Goal: Transaction & Acquisition: Purchase product/service

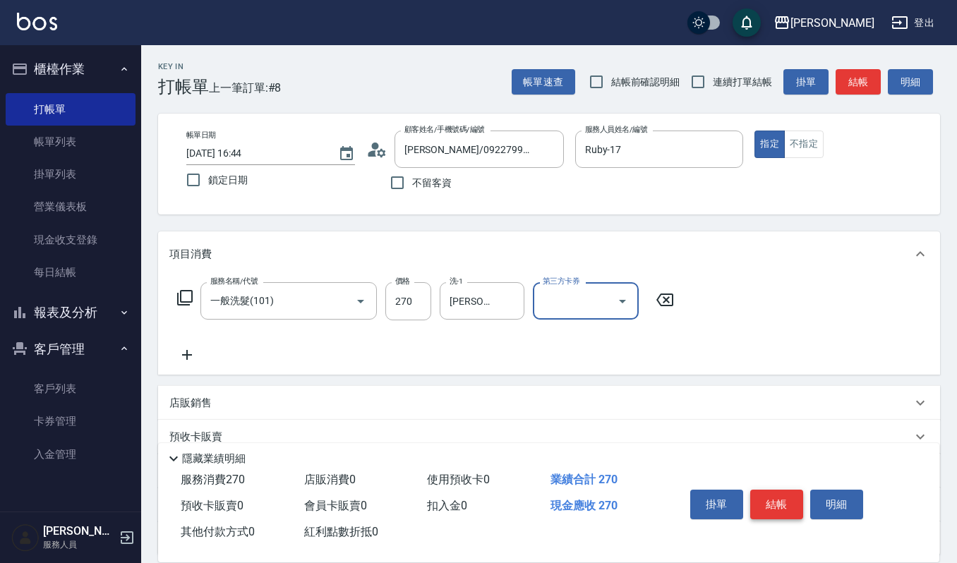
click at [782, 495] on button "結帳" at bounding box center [776, 505] width 53 height 30
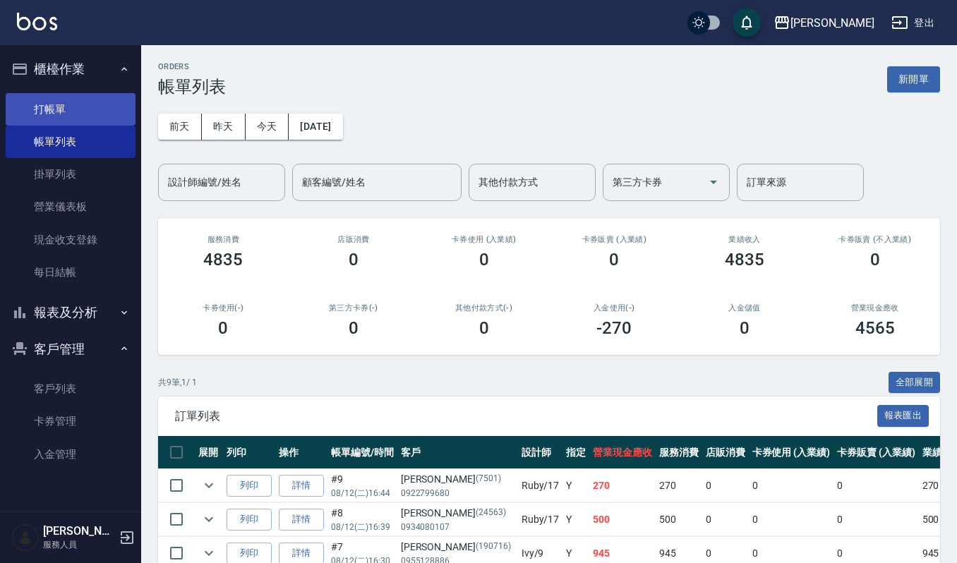
click at [86, 113] on link "打帳單" at bounding box center [71, 109] width 130 height 32
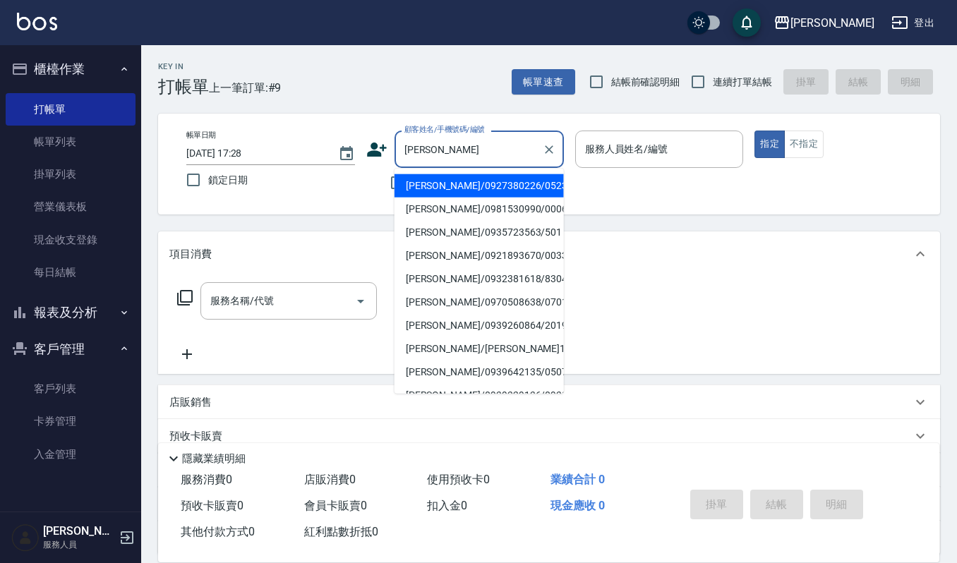
click at [514, 205] on li "林雅慧/0981530990/00061" at bounding box center [478, 209] width 169 height 23
type input "林雅慧/0981530990/00061"
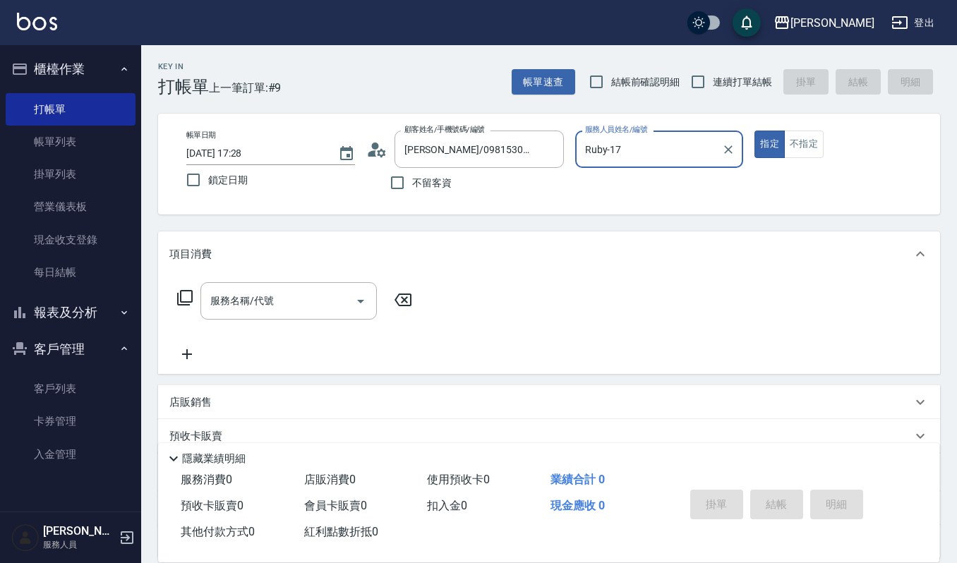
click at [662, 155] on input "Ruby-17" at bounding box center [648, 149] width 135 height 25
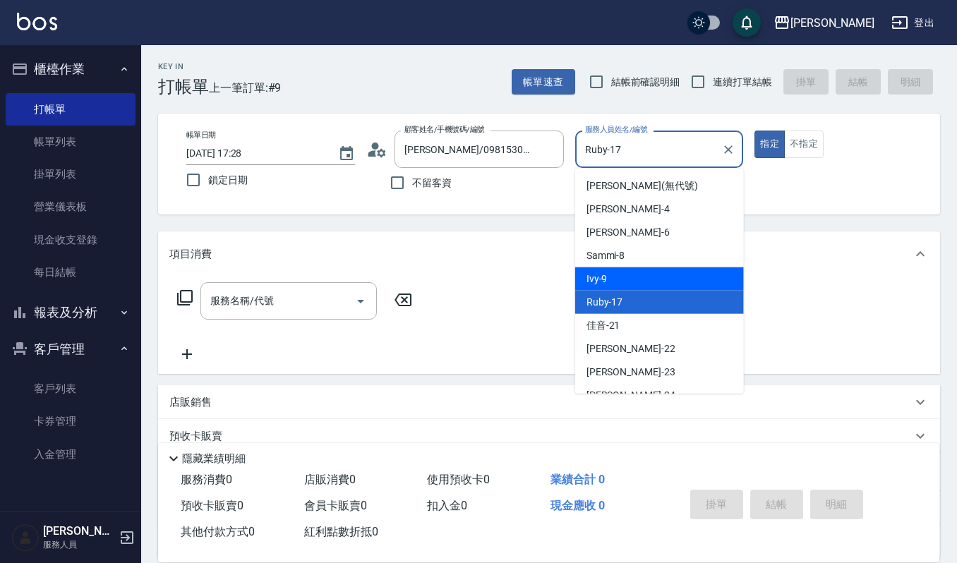
click at [643, 272] on div "Ivy -9" at bounding box center [659, 278] width 169 height 23
type input "Ivy-9"
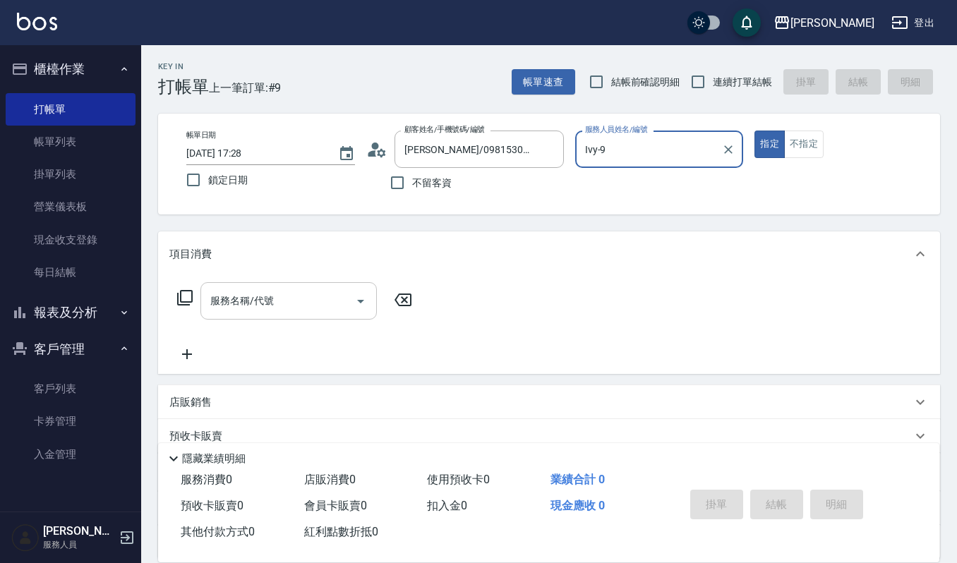
click at [233, 306] on div "服務名稱/代號 服務名稱/代號" at bounding box center [288, 300] width 176 height 37
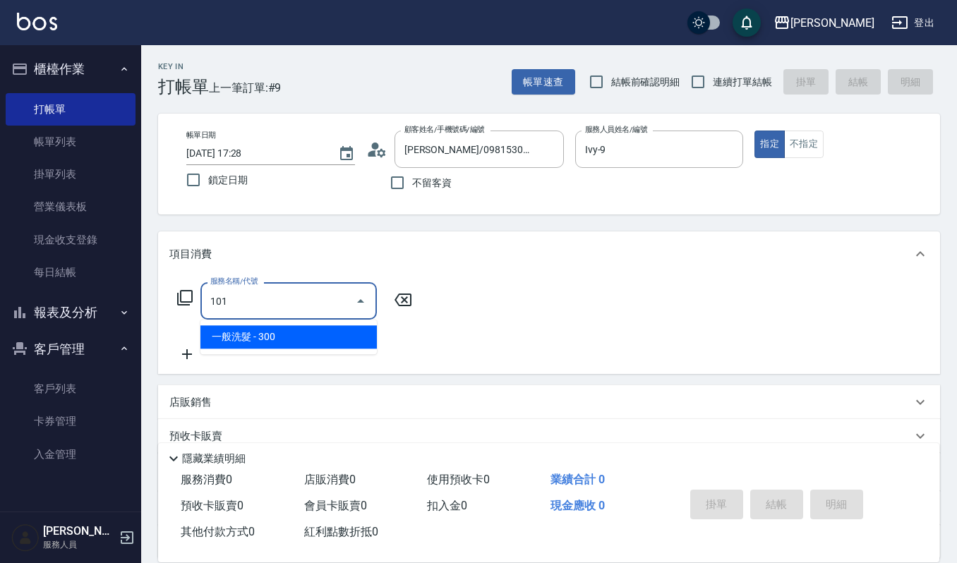
type input "一般洗髮(101)"
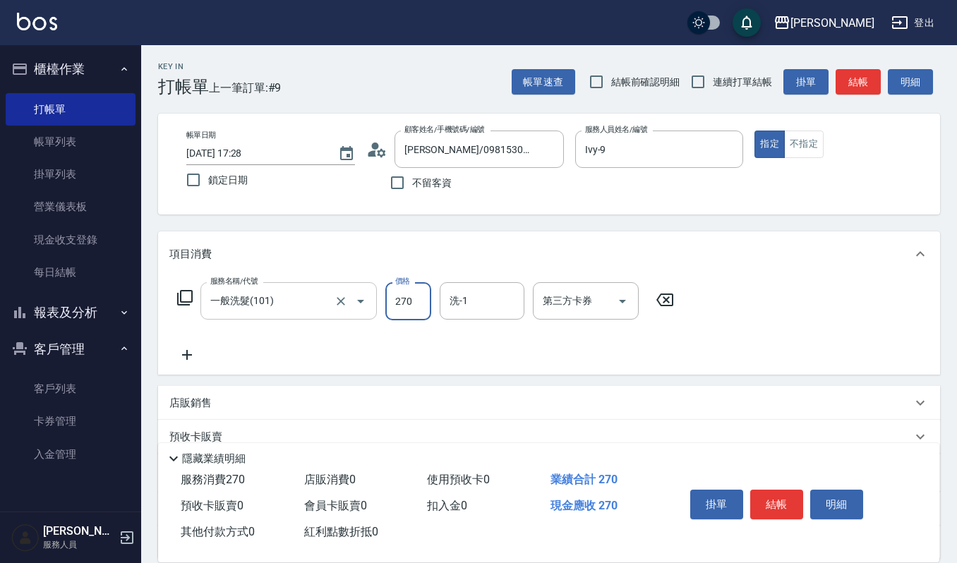
type input "270"
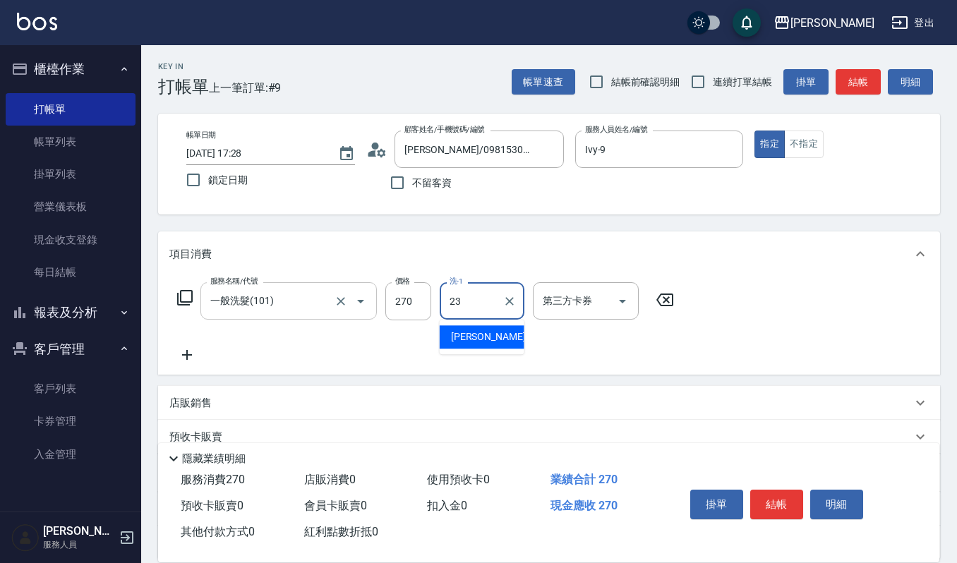
type input "郁涵-23"
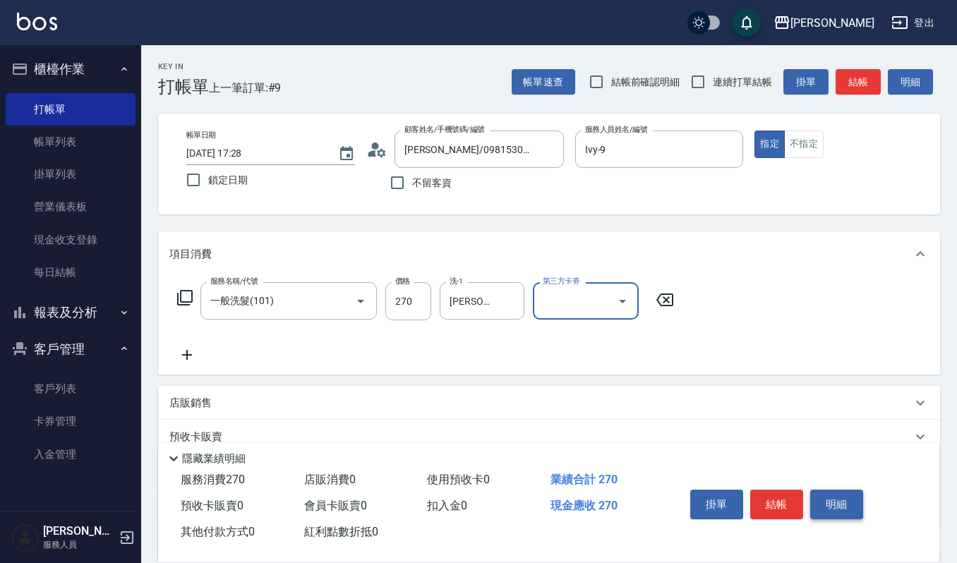
click at [852, 499] on button "明細" at bounding box center [836, 505] width 53 height 30
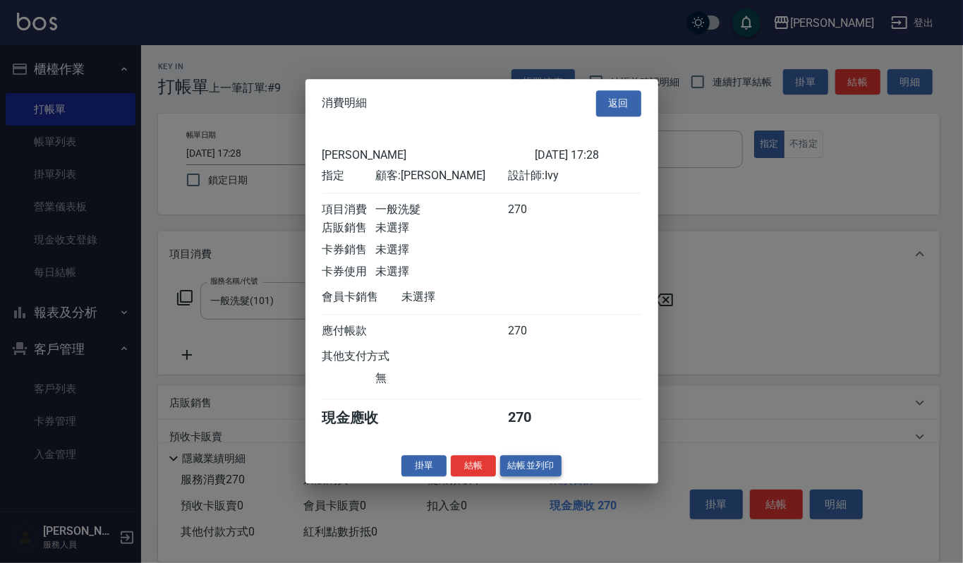
click at [542, 474] on button "結帳並列印" at bounding box center [530, 466] width 61 height 22
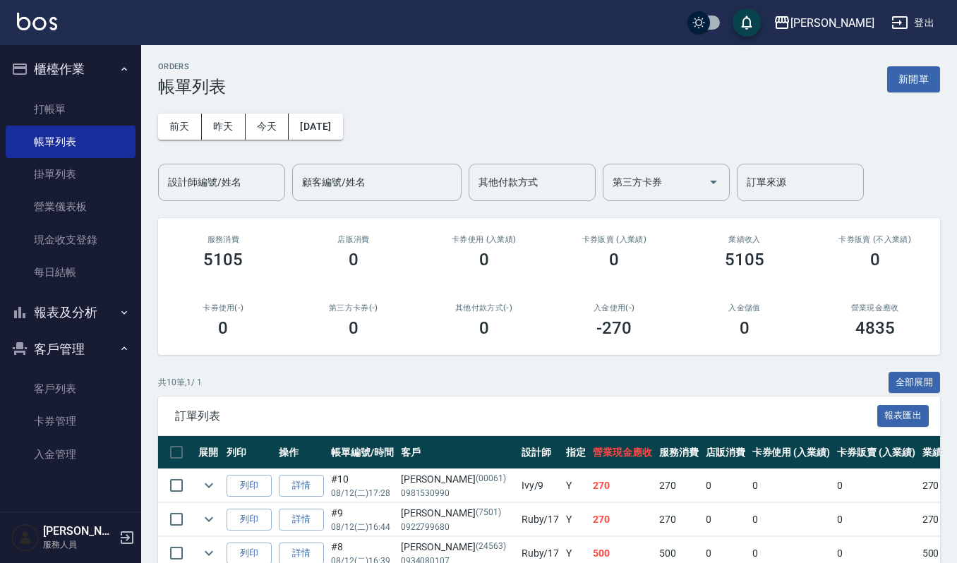
drag, startPoint x: 35, startPoint y: 395, endPoint x: 113, endPoint y: 303, distance: 121.1
click at [35, 393] on link "客戶列表" at bounding box center [71, 388] width 130 height 32
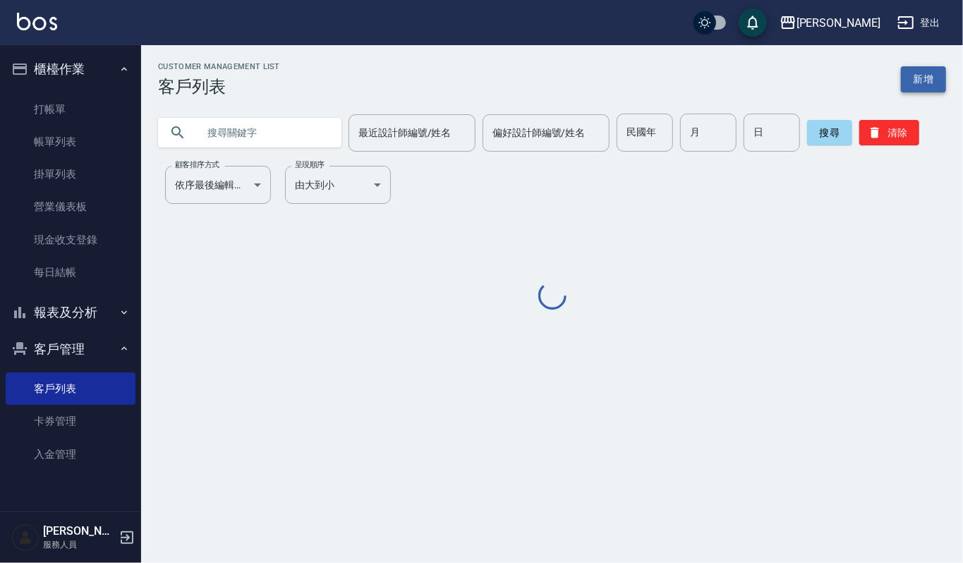
click at [920, 82] on link "新增" at bounding box center [923, 79] width 45 height 26
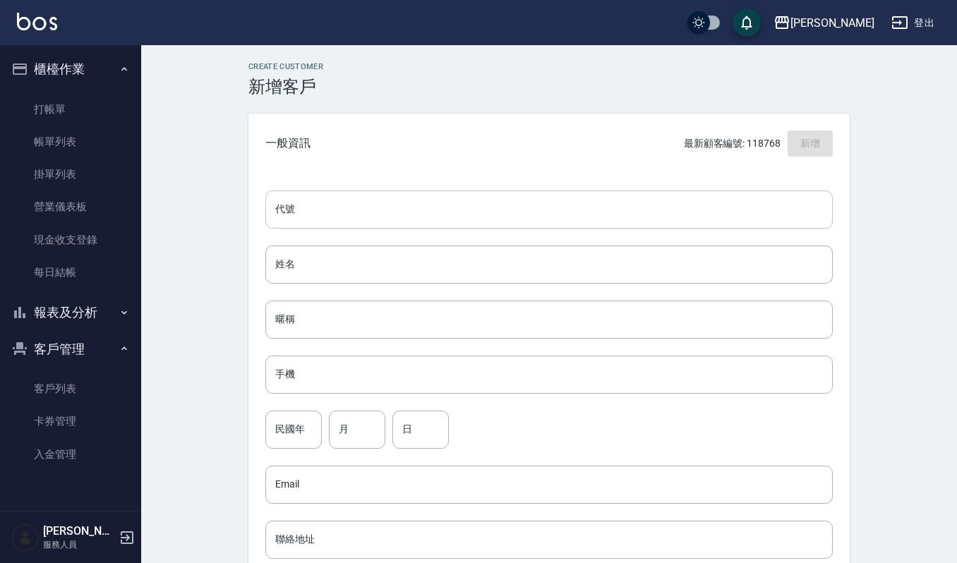
click at [333, 210] on input "代號" at bounding box center [548, 209] width 567 height 38
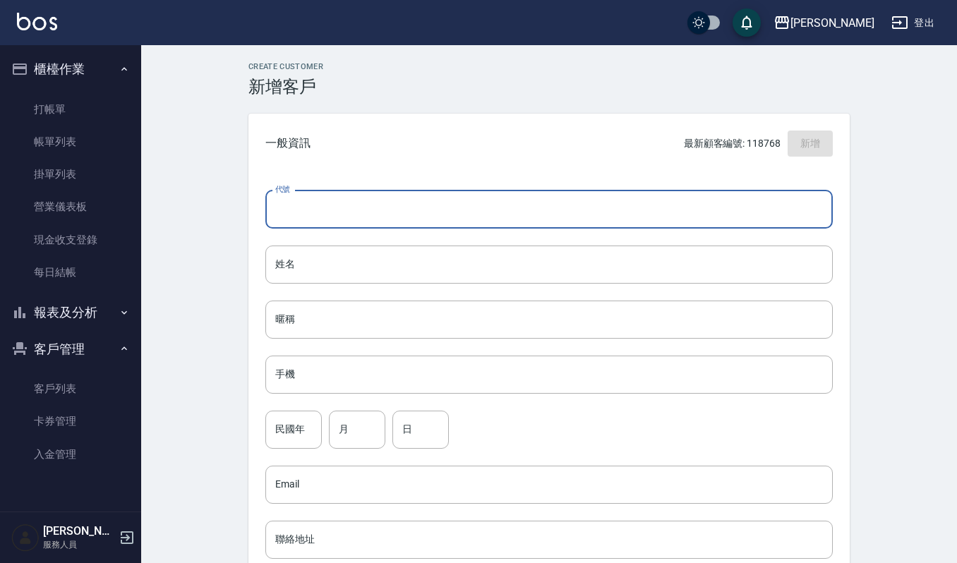
type input "4"
type input "7387"
click at [556, 255] on input "姓名" at bounding box center [548, 264] width 567 height 38
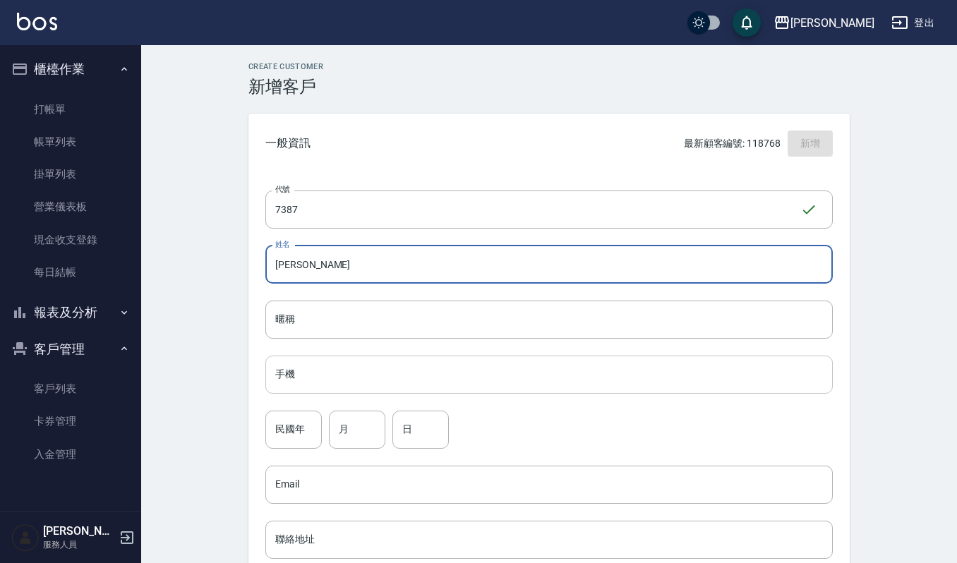
type input "丁浩"
click at [681, 385] on input "手機" at bounding box center [548, 375] width 567 height 38
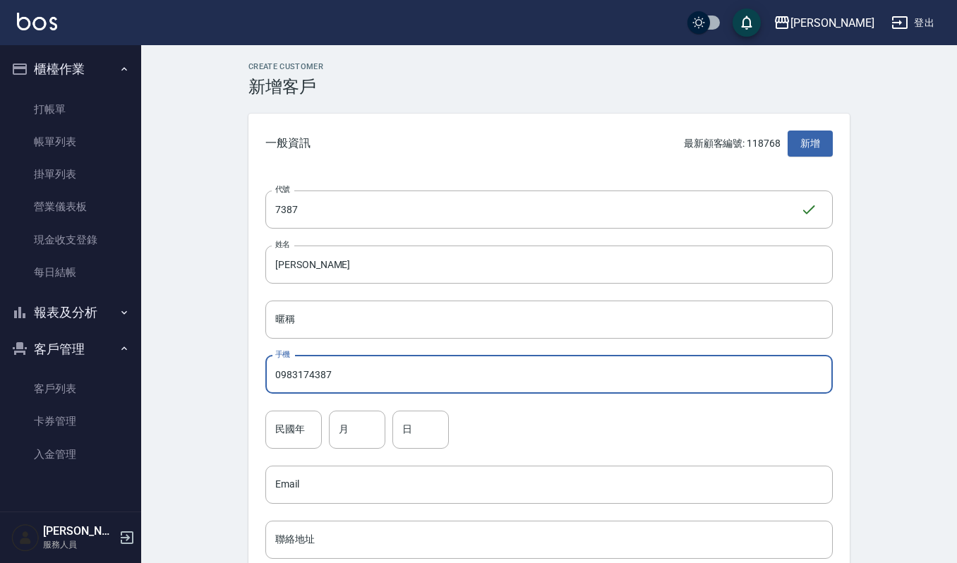
type input "0983174387"
drag, startPoint x: 301, startPoint y: 435, endPoint x: 301, endPoint y: 421, distance: 13.4
click at [301, 423] on input "民國年" at bounding box center [293, 430] width 56 height 38
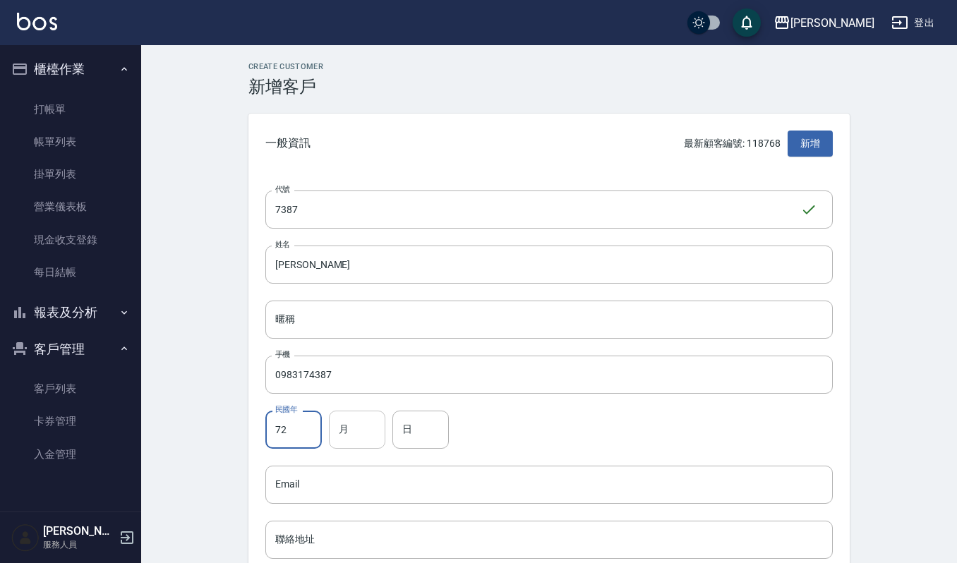
type input "72"
click at [365, 424] on input "月" at bounding box center [357, 430] width 56 height 38
type input "2"
click at [396, 433] on input "日" at bounding box center [420, 430] width 56 height 38
type input "28"
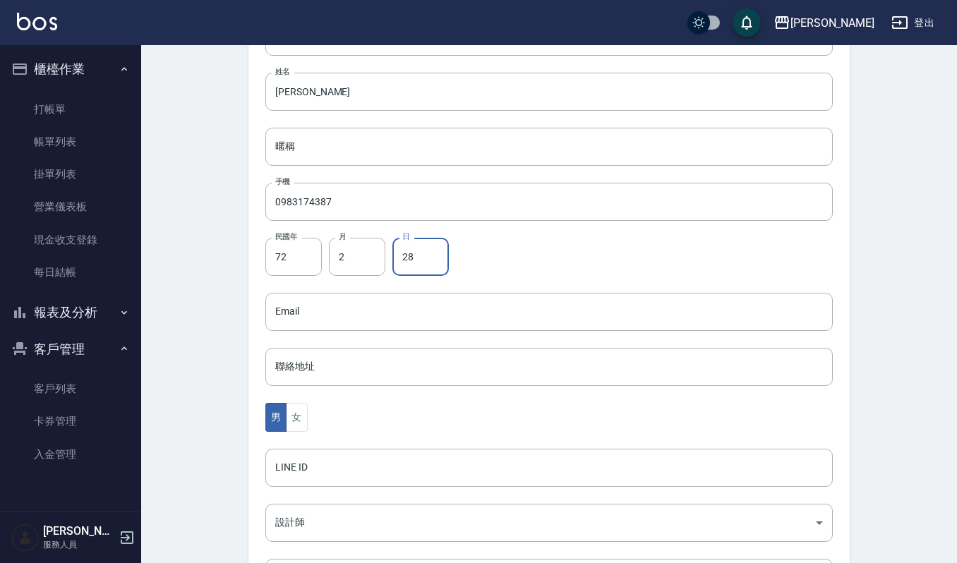
scroll to position [356, 0]
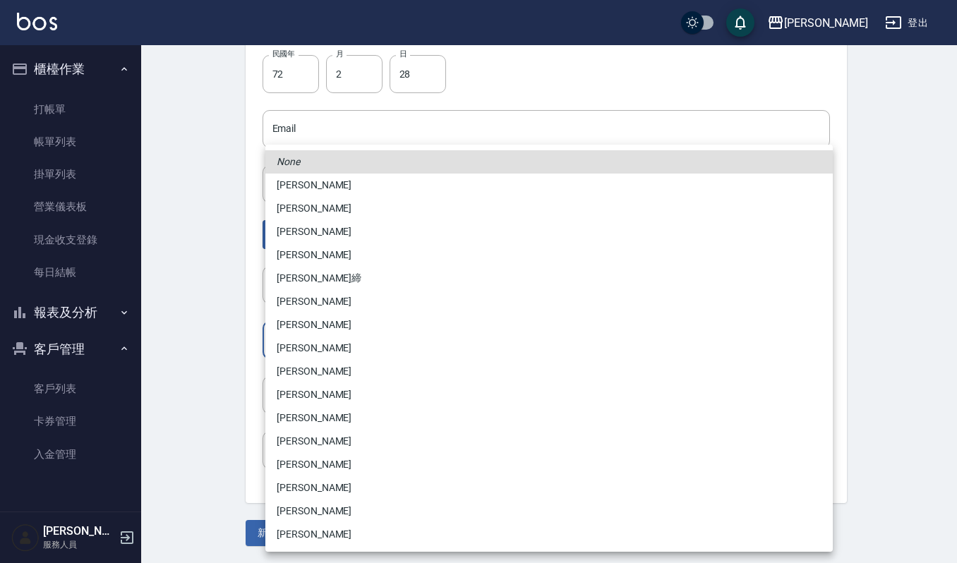
click at [370, 339] on body "上越傑森 登出 櫃檯作業 打帳單 帳單列表 掛單列表 營業儀表板 現金收支登錄 每日結帳 報表及分析 報表目錄 店家區間累計表 店家日報表 互助日報表 互助排…" at bounding box center [478, 103] width 957 height 918
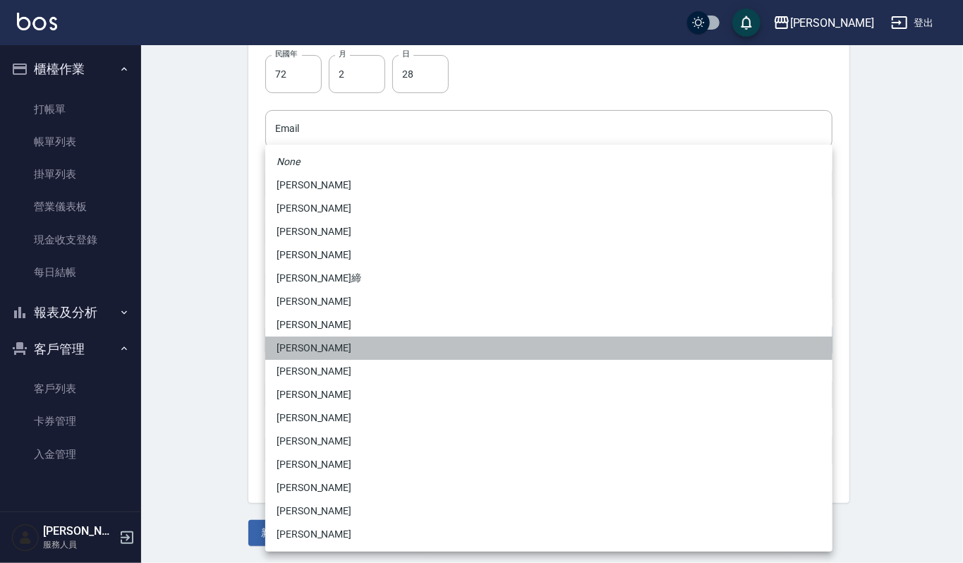
click at [358, 346] on li "蘇真儀" at bounding box center [548, 347] width 567 height 23
type input "1a8ac84b-7108-415a-85d0-6d6910ce8b7a"
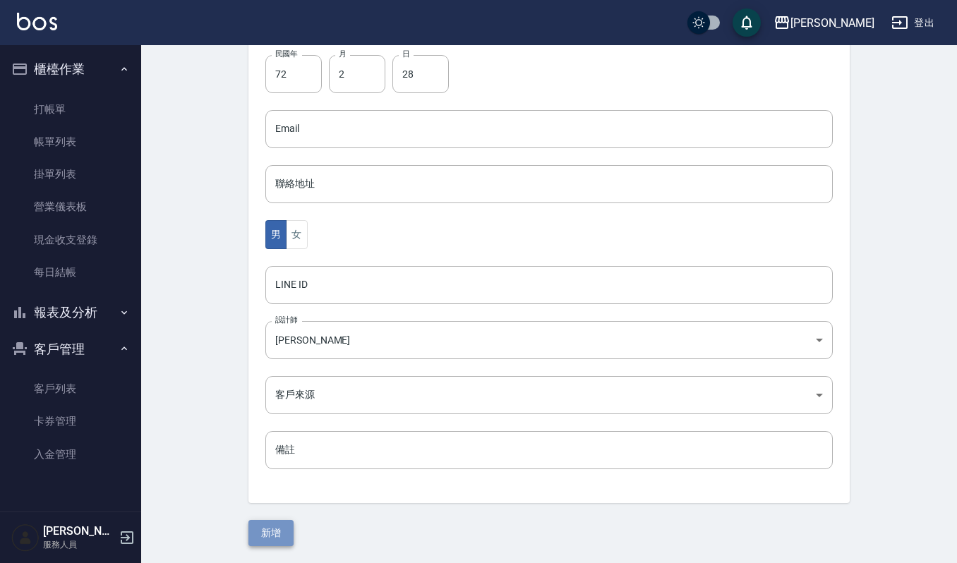
click at [284, 531] on button "新增" at bounding box center [270, 533] width 45 height 26
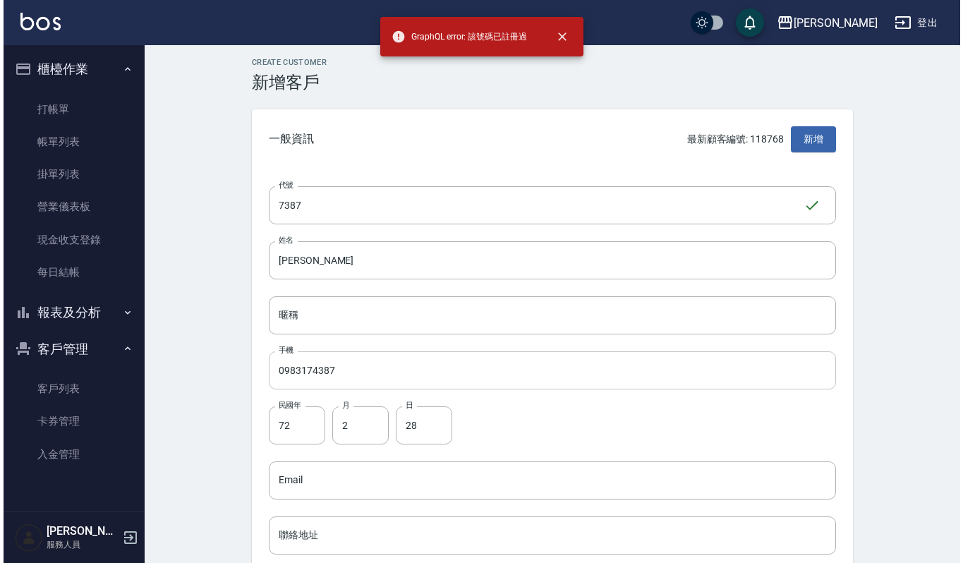
scroll to position [0, 0]
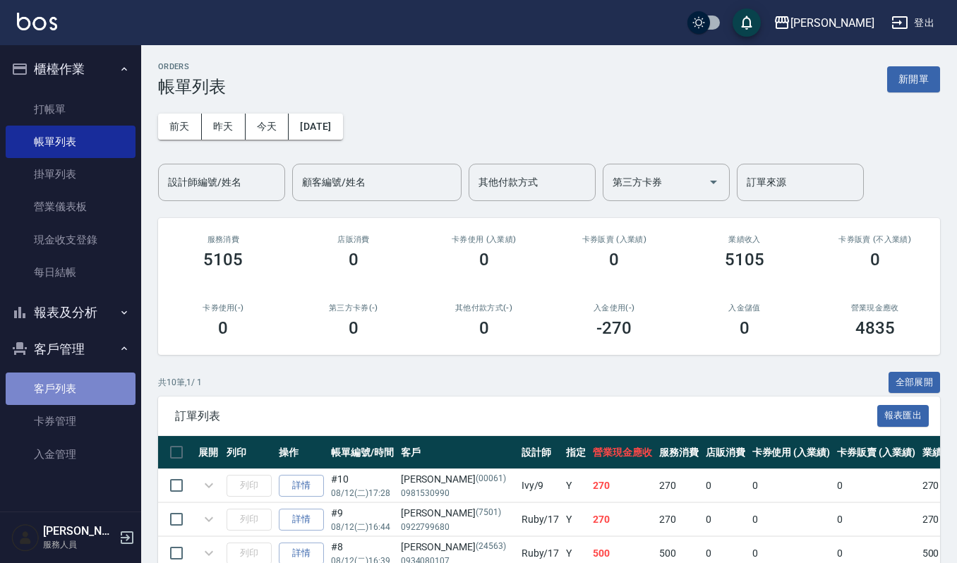
click at [93, 394] on link "客戶列表" at bounding box center [71, 388] width 130 height 32
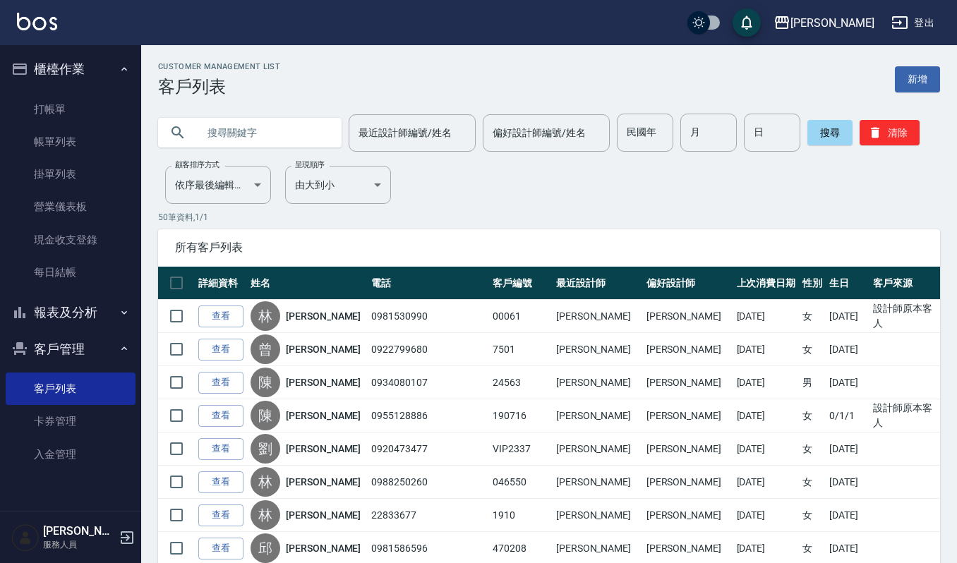
click at [265, 114] on input "text" at bounding box center [264, 133] width 133 height 38
type input "05222"
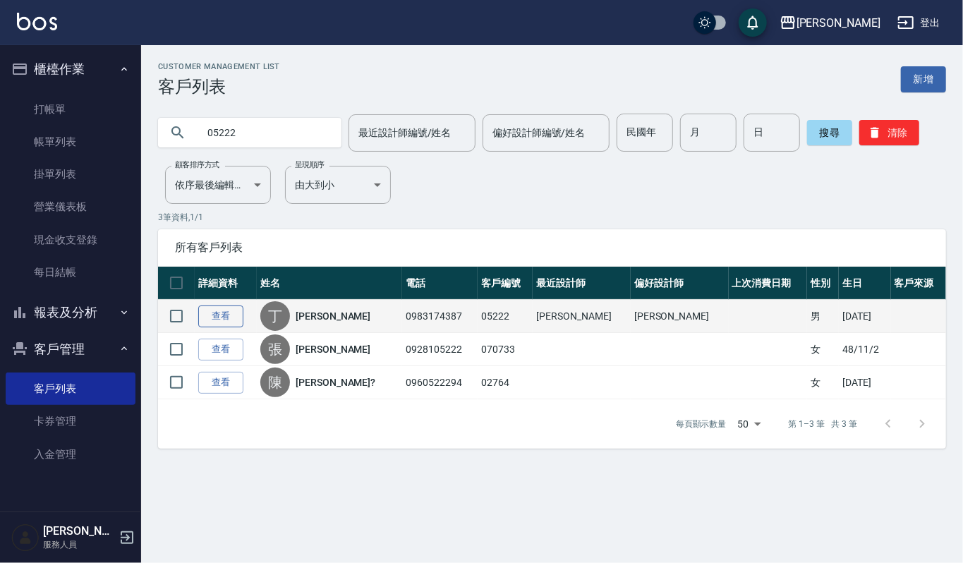
click at [212, 308] on link "查看" at bounding box center [220, 316] width 45 height 22
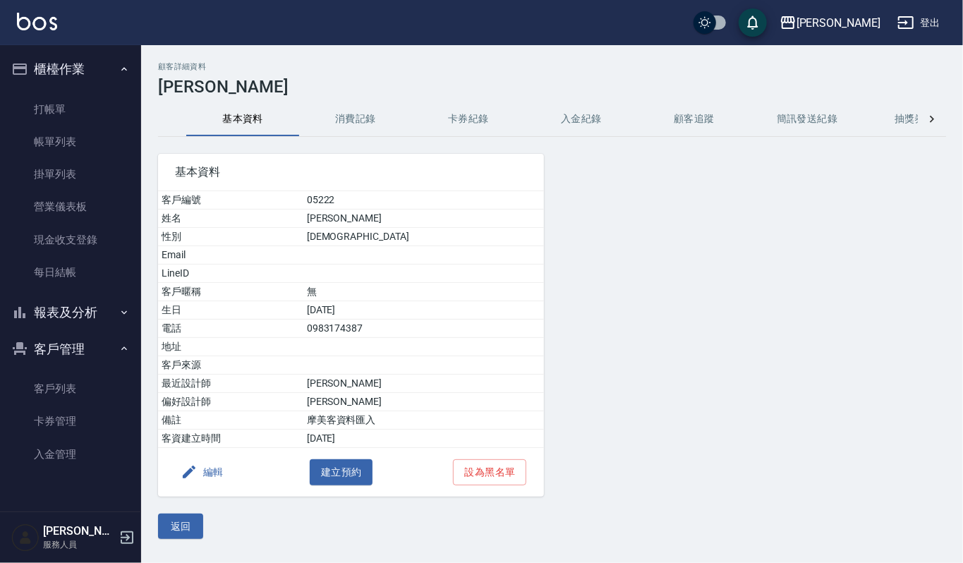
click at [336, 119] on button "消費記錄" at bounding box center [355, 119] width 113 height 34
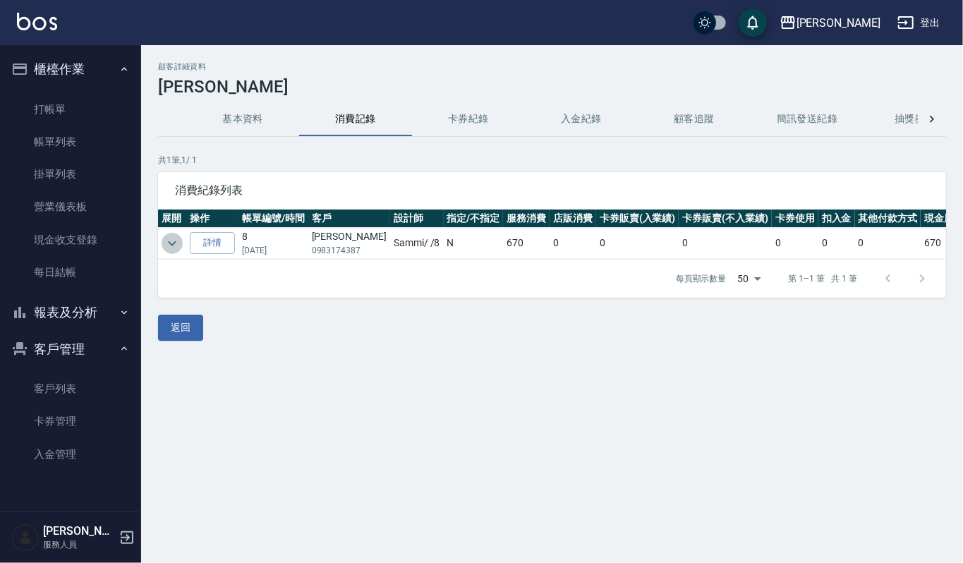
click at [173, 248] on icon "expand row" at bounding box center [172, 243] width 17 height 17
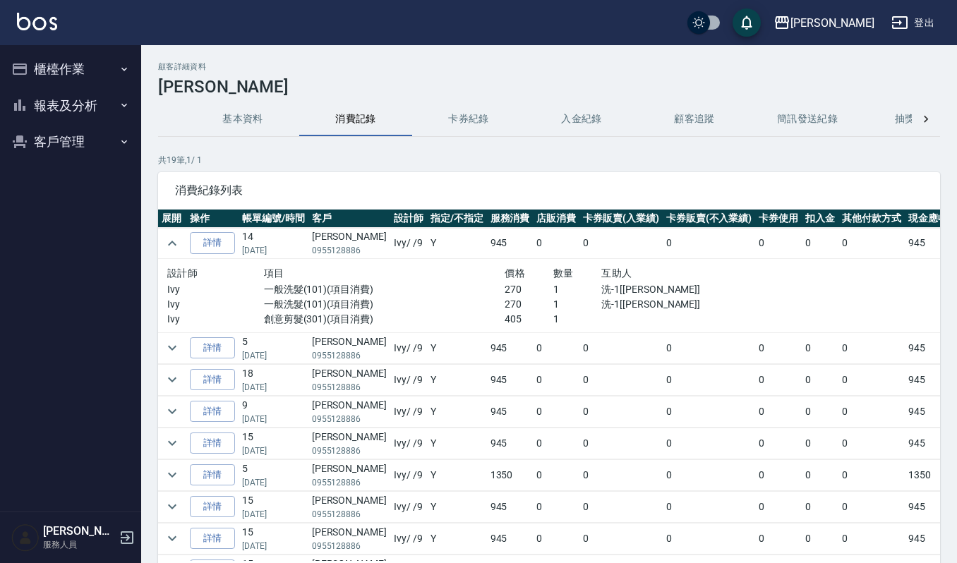
click at [54, 61] on button "櫃檯作業" at bounding box center [71, 69] width 130 height 37
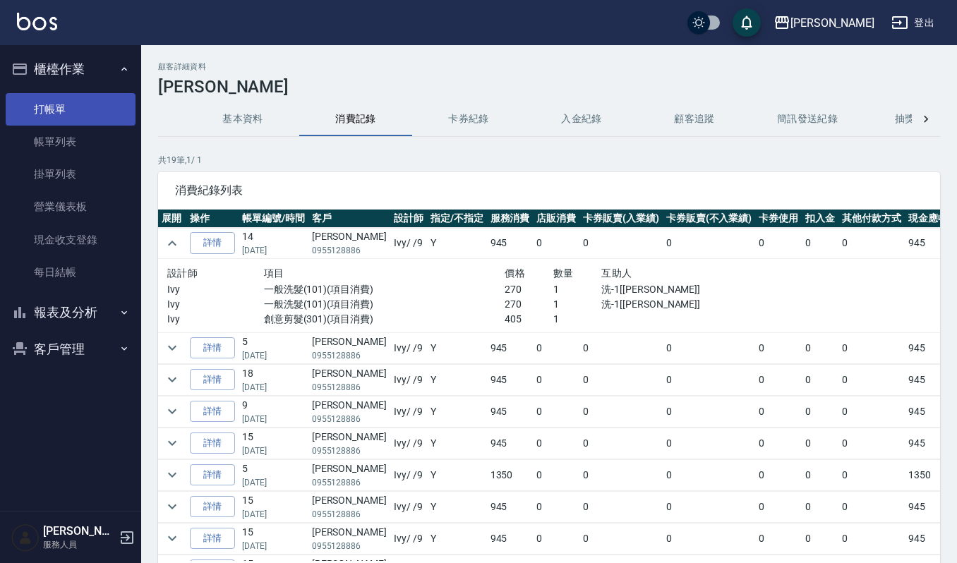
click at [63, 104] on link "打帳單" at bounding box center [71, 109] width 130 height 32
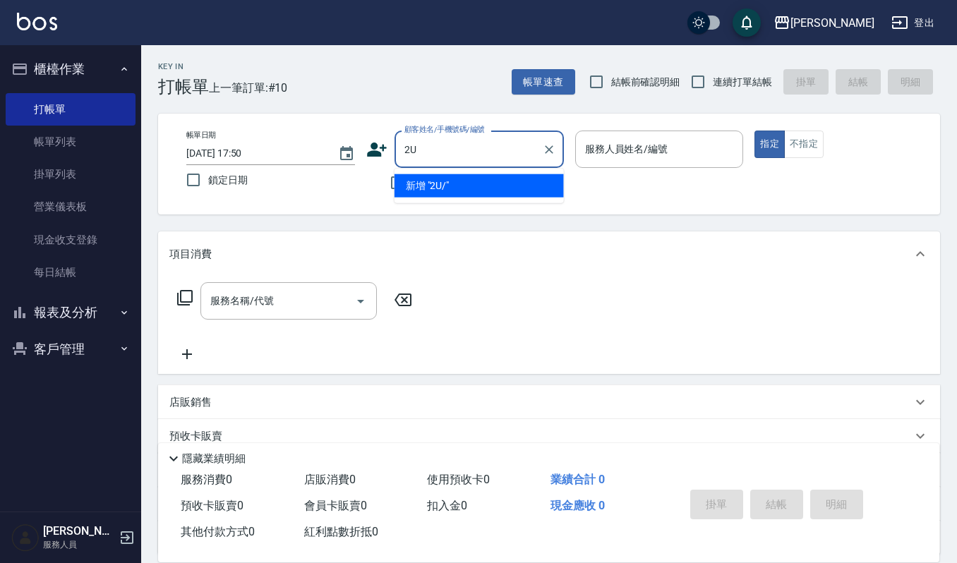
type input "2"
type input "ㄉㄧ"
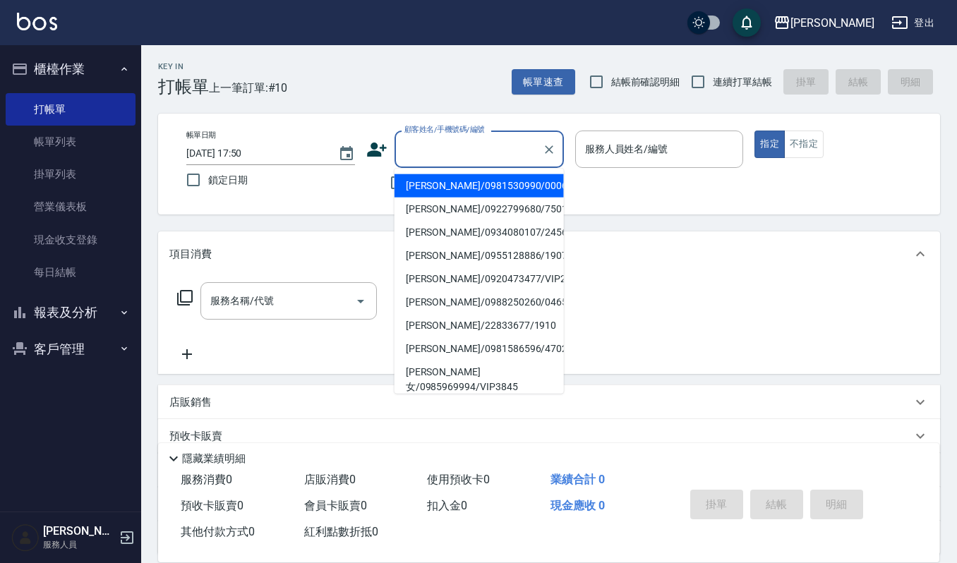
type input "2"
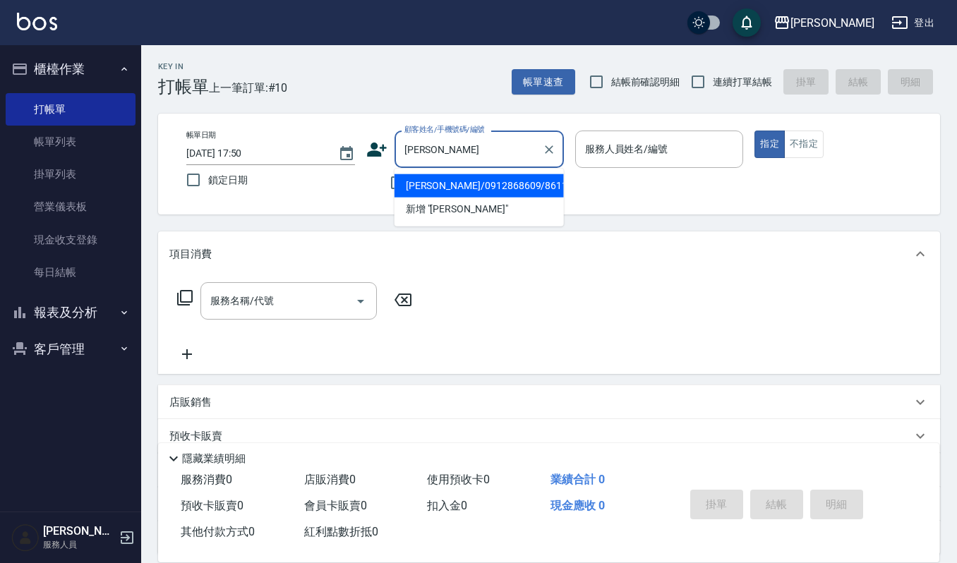
type input "丁"
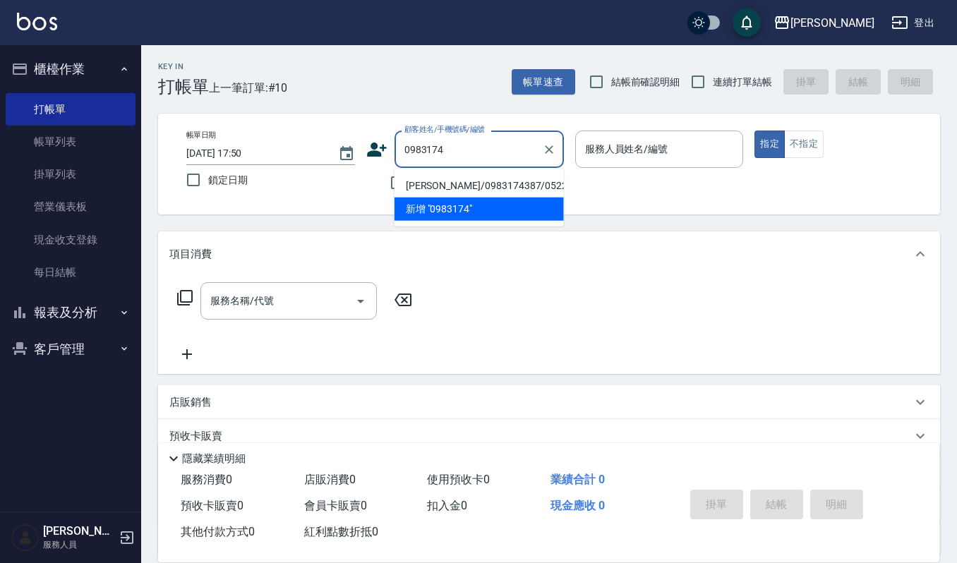
click at [473, 185] on li "丁守浩/0983174387/05222" at bounding box center [478, 185] width 169 height 23
type input "丁守浩/0983174387/05222"
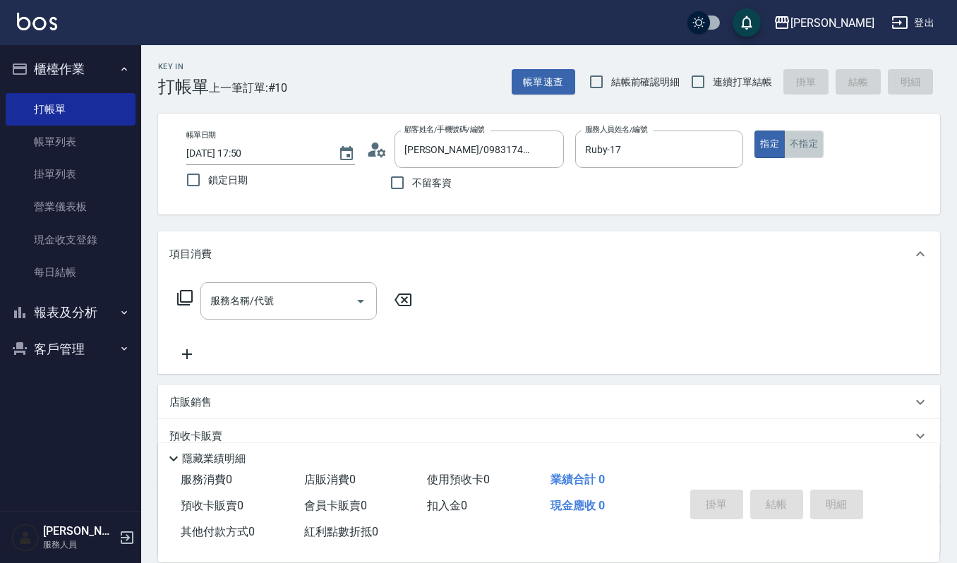
click at [791, 140] on button "不指定" at bounding box center [804, 145] width 40 height 28
click at [681, 158] on input "Ruby-17" at bounding box center [648, 149] width 135 height 25
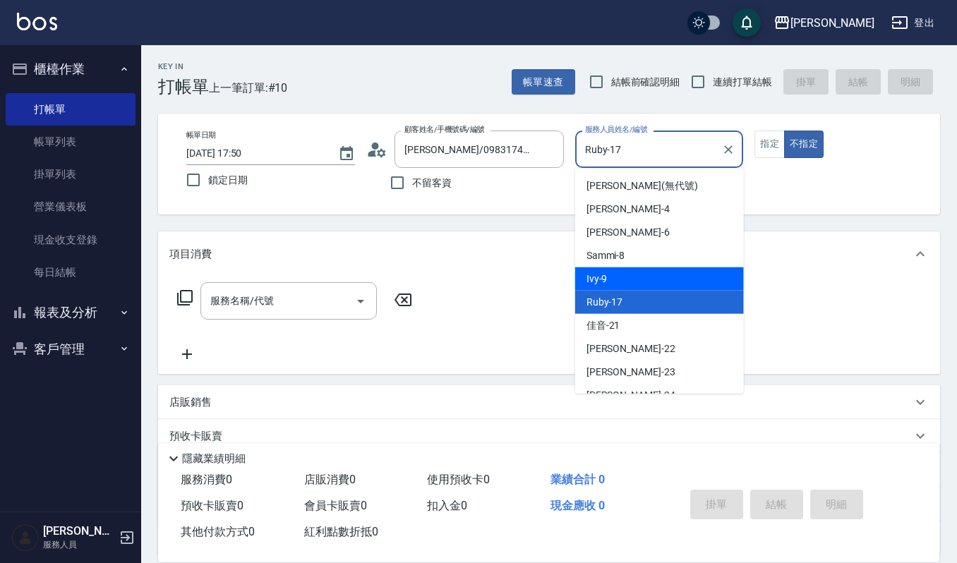
click at [607, 269] on div "Ivy -9" at bounding box center [659, 278] width 169 height 23
type input "Ivy-9"
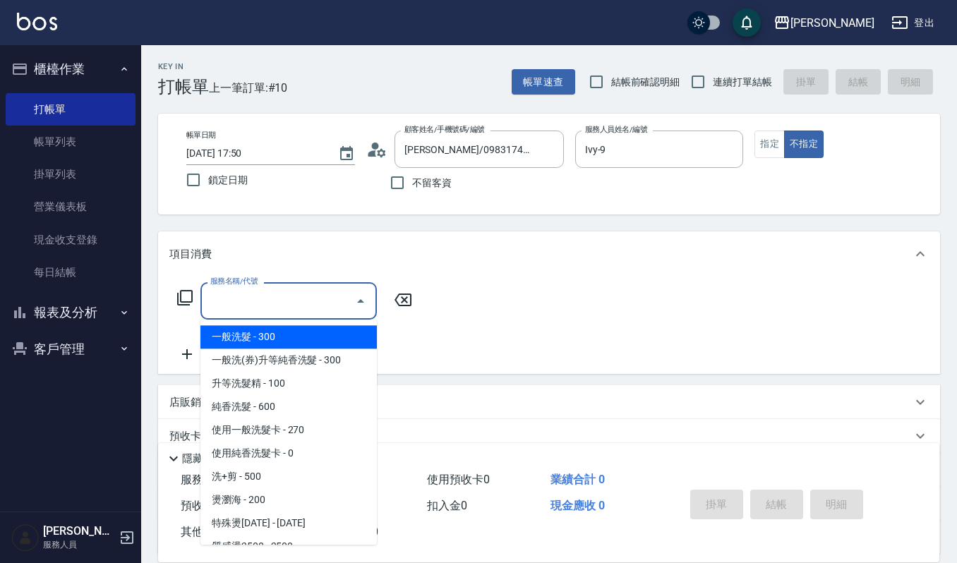
click at [305, 302] on input "服務名稱/代號" at bounding box center [278, 301] width 142 height 25
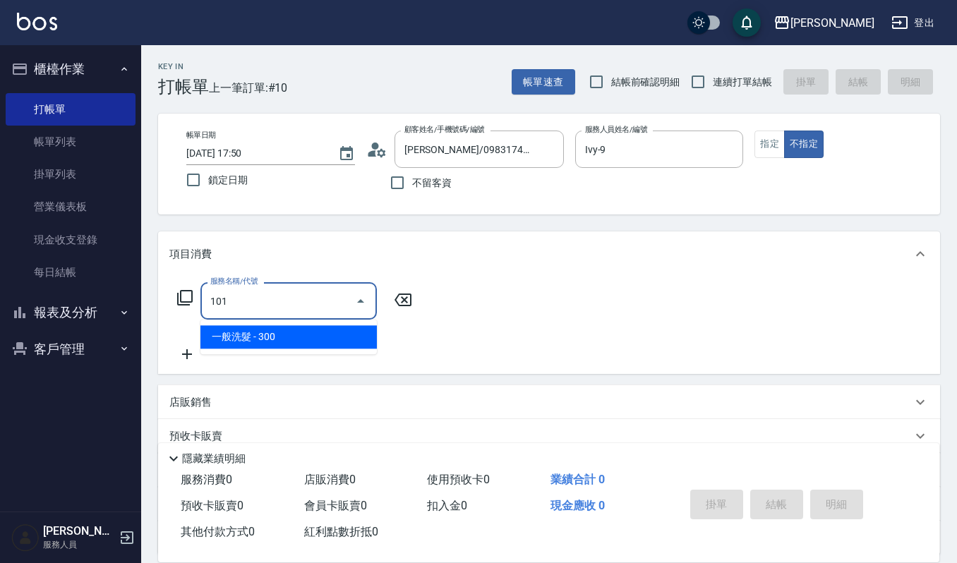
type input "一般洗髮(101)"
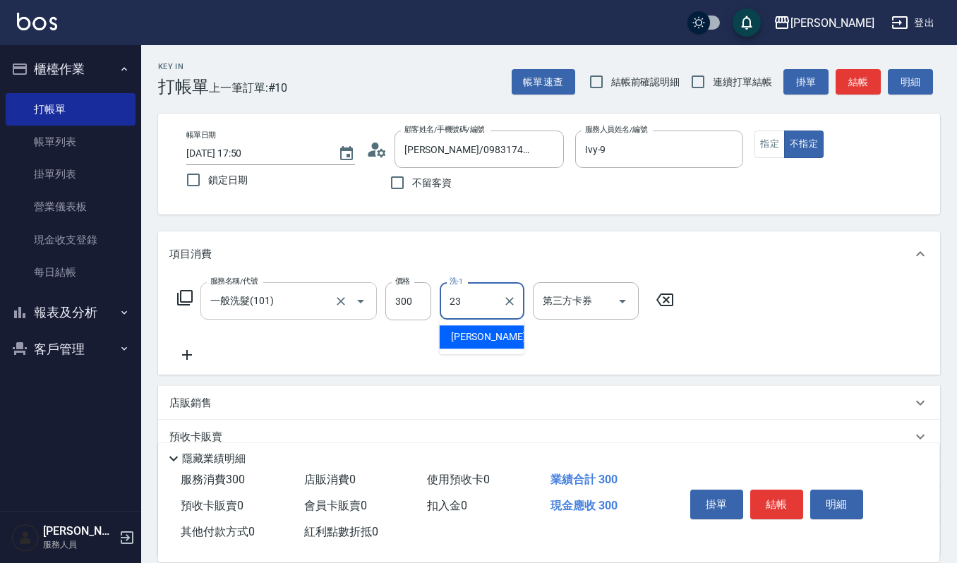
type input "郁涵-23"
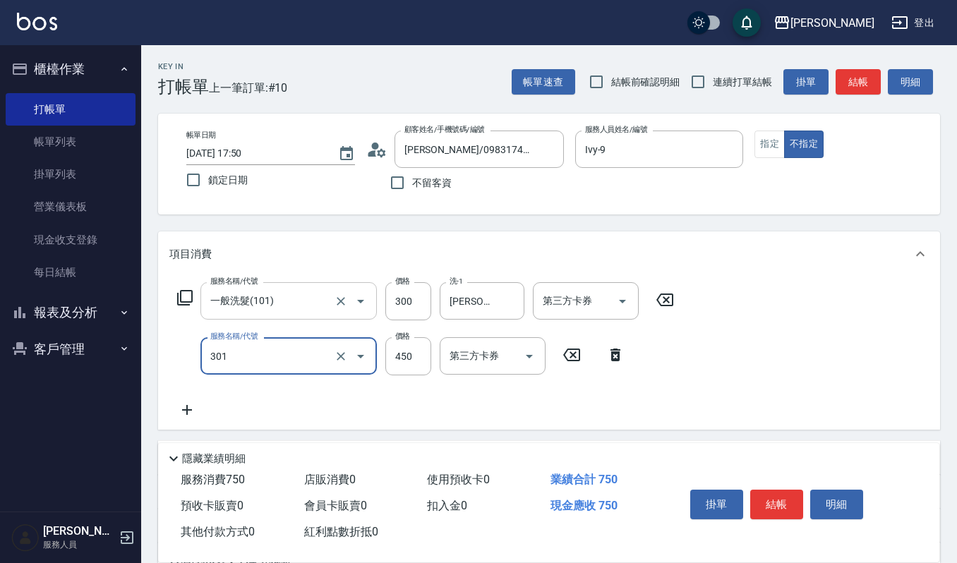
type input "創意剪髮(301)"
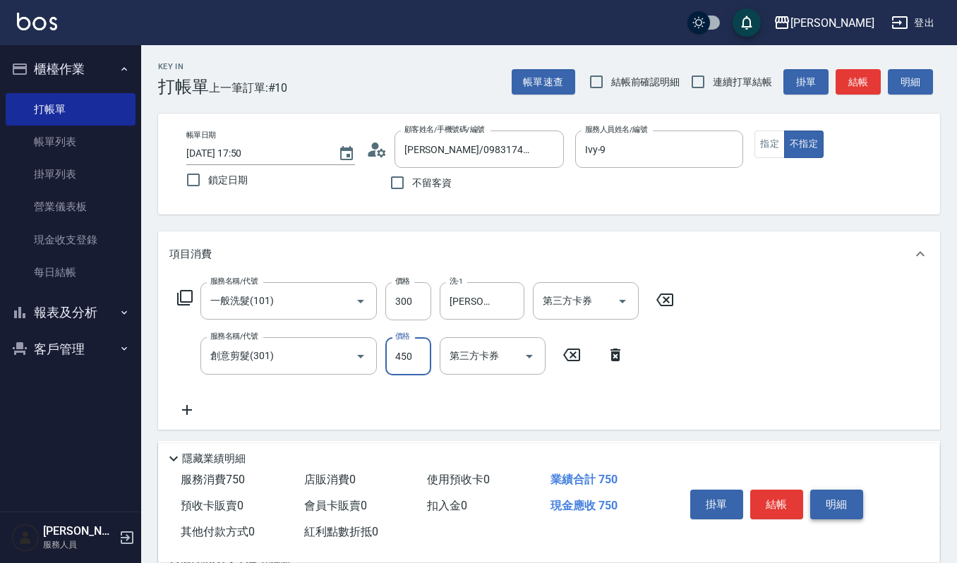
click at [841, 503] on button "明細" at bounding box center [836, 505] width 53 height 30
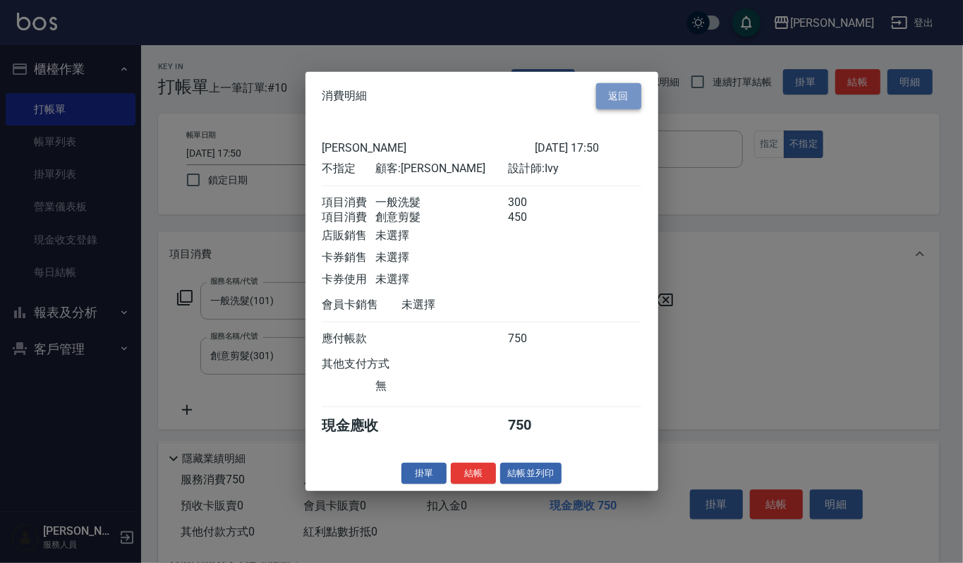
click at [629, 93] on button "返回" at bounding box center [618, 96] width 45 height 26
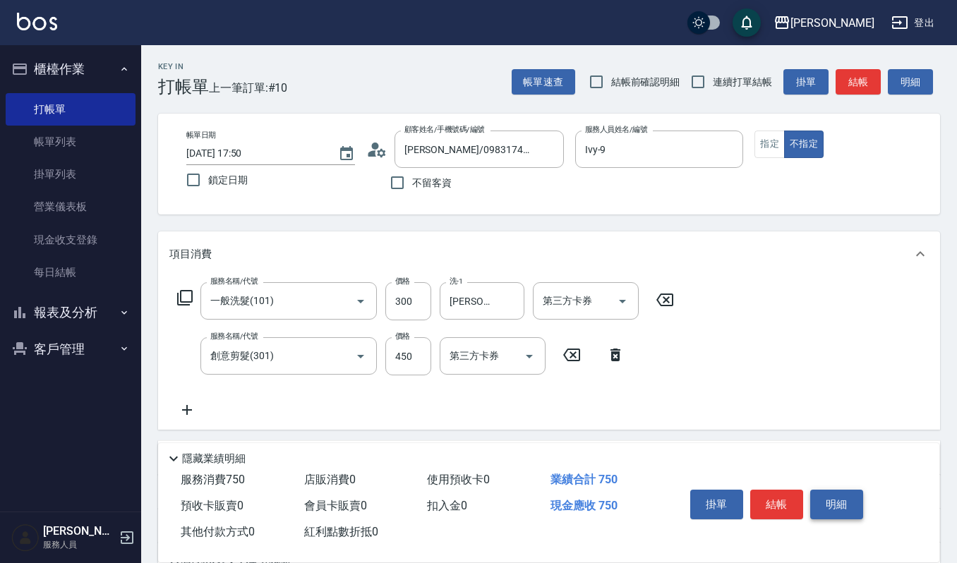
click at [818, 492] on button "明細" at bounding box center [836, 505] width 53 height 30
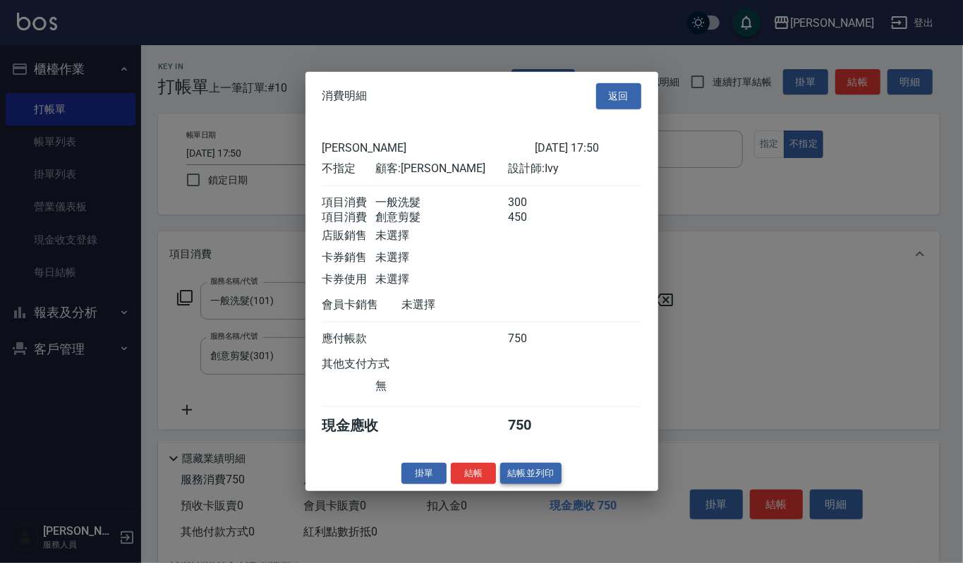
click at [547, 484] on button "結帳並列印" at bounding box center [530, 473] width 61 height 22
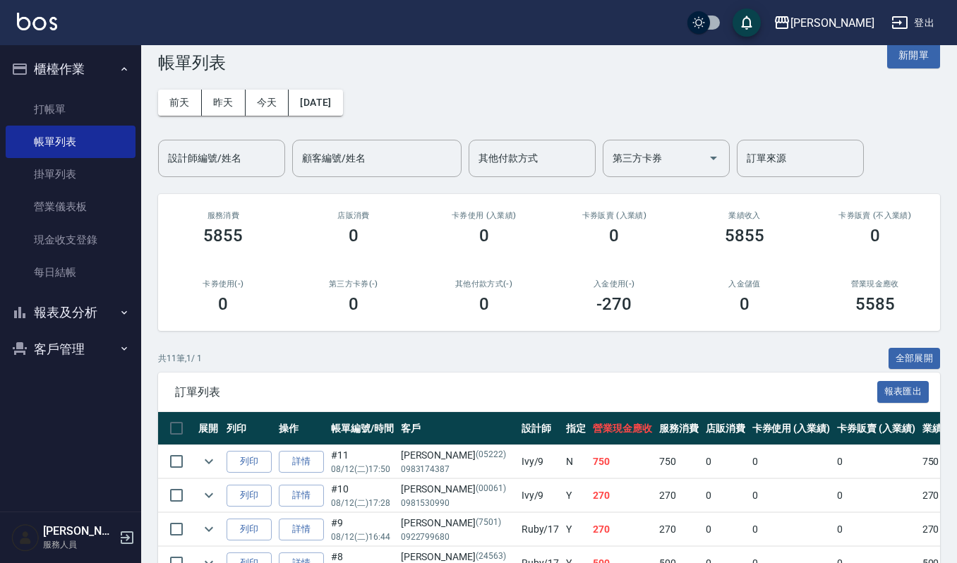
scroll to position [94, 0]
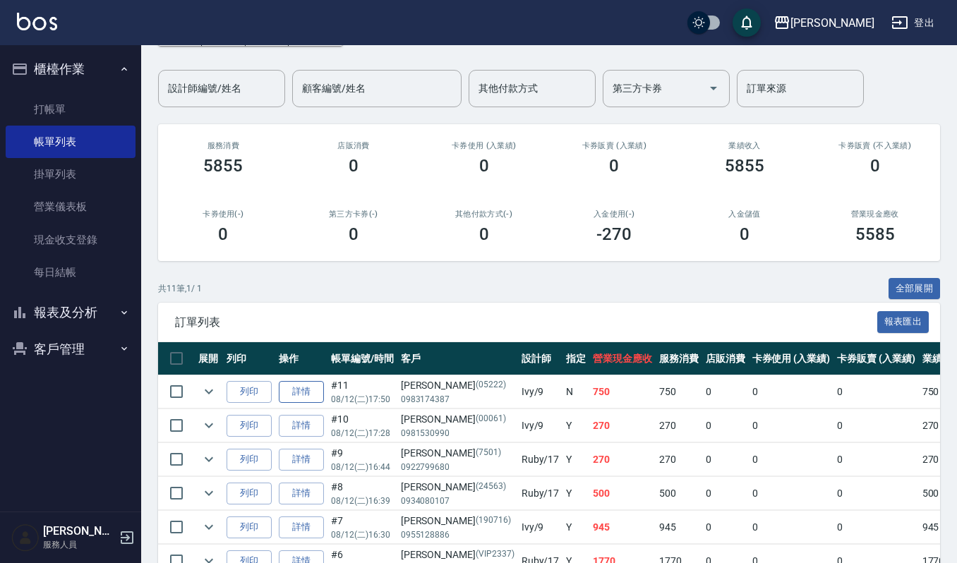
click at [289, 393] on link "詳情" at bounding box center [301, 392] width 45 height 22
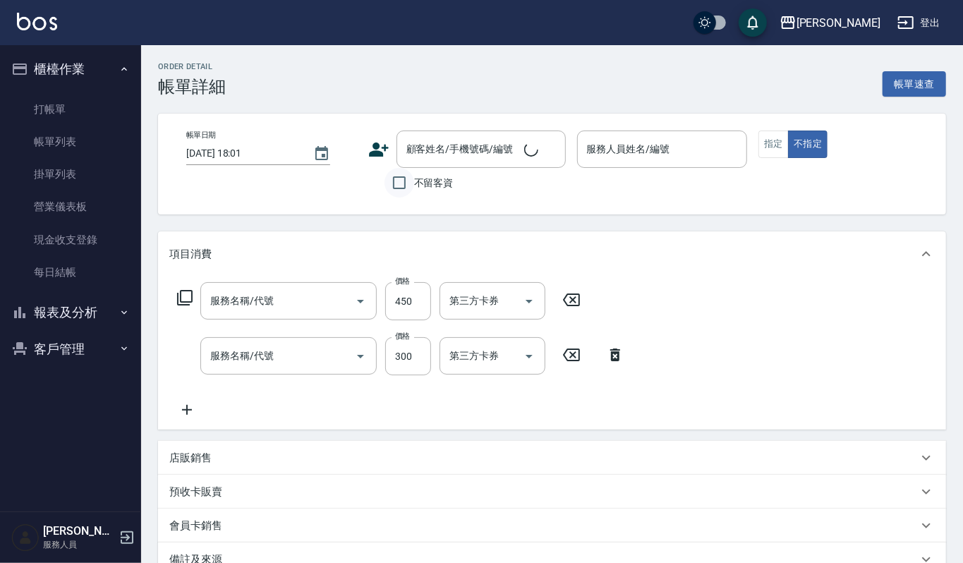
type input "2025/08/12 17:50"
type input "Ivy-9"
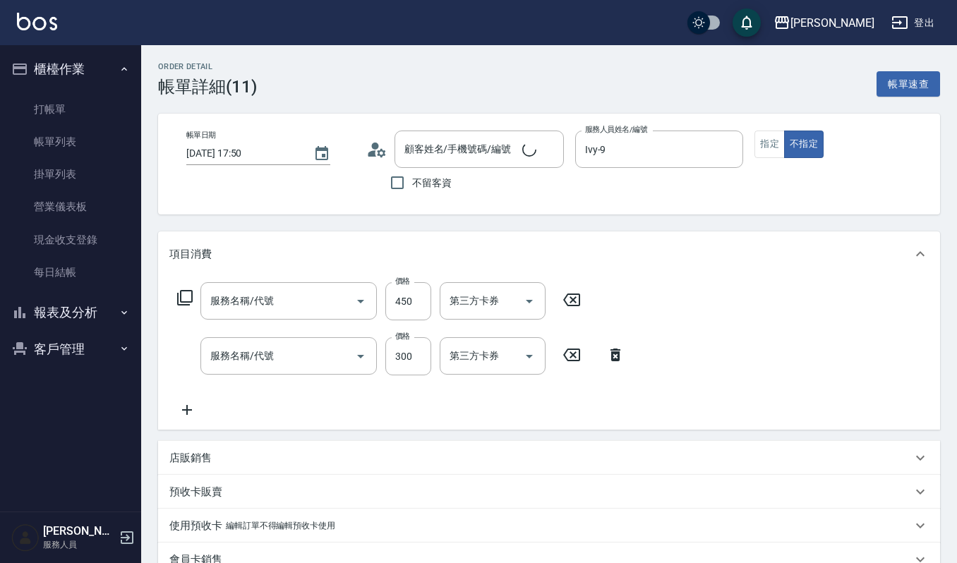
type input "創意剪髮(301)"
type input "一般洗髮(101)"
click at [371, 139] on icon at bounding box center [376, 149] width 21 height 21
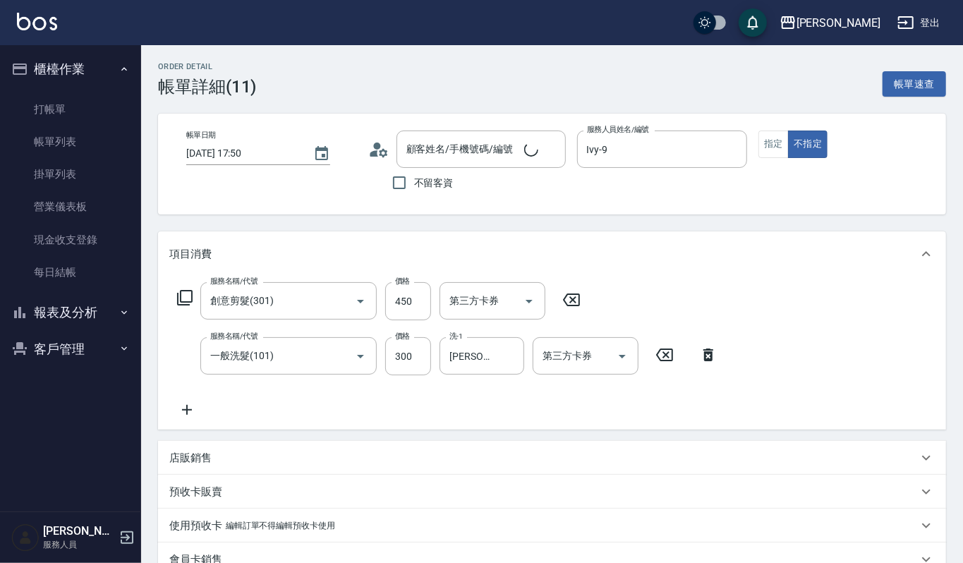
type input "丁守浩/0983174387/05222"
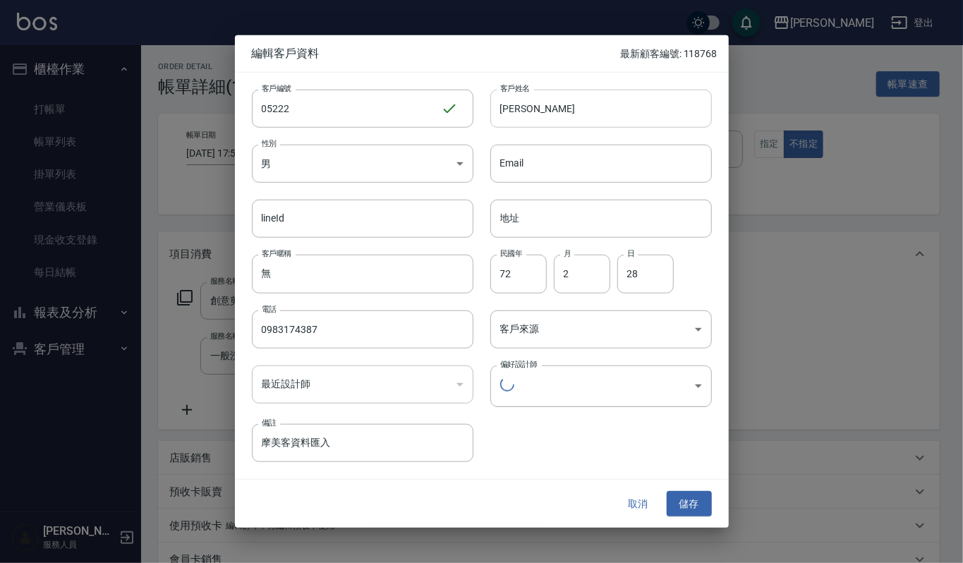
type input "de5d58c7-bf0d-4fd4-8882-3febd87144cb"
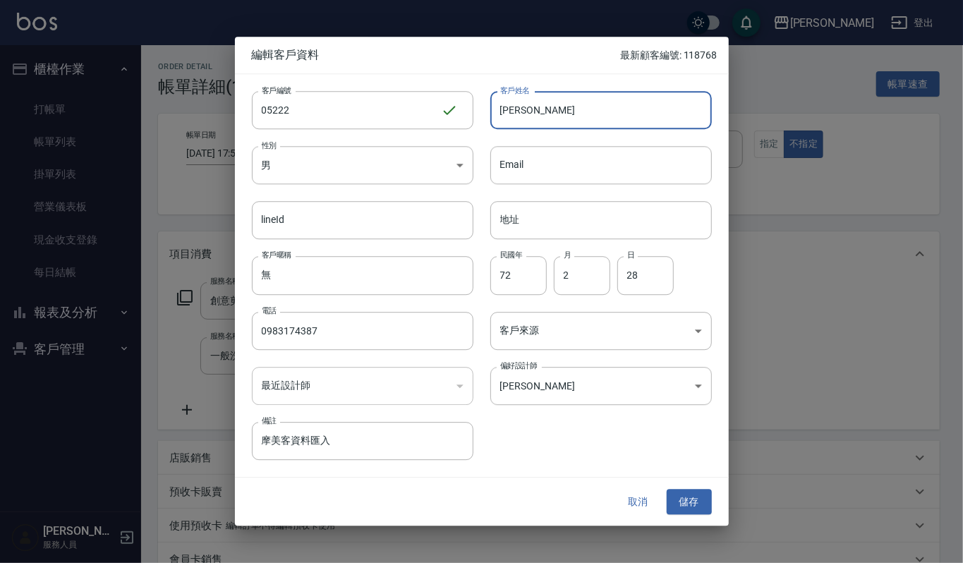
click at [514, 116] on input "[PERSON_NAME]" at bounding box center [601, 110] width 222 height 38
click at [515, 111] on input "[PERSON_NAME]" at bounding box center [601, 110] width 222 height 38
type input "丁浩"
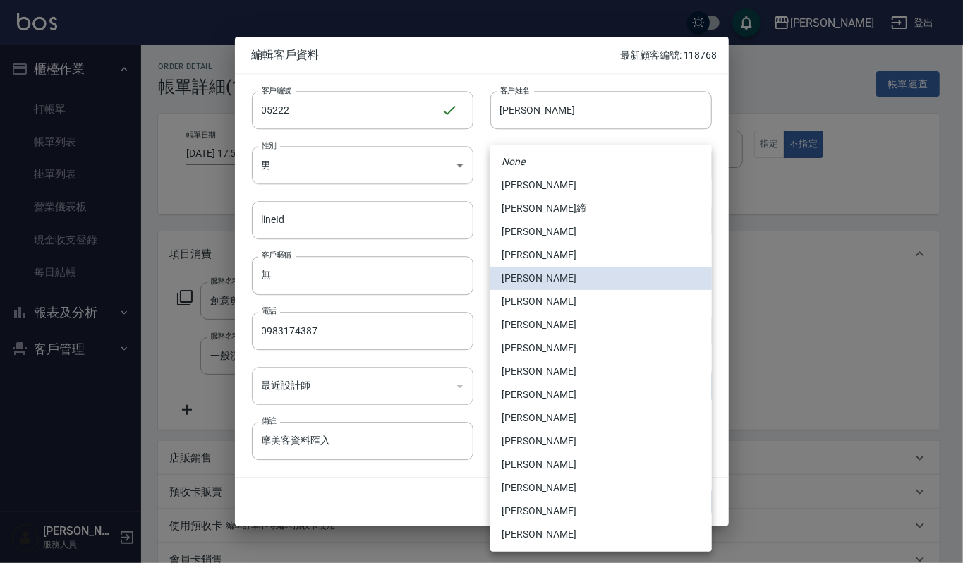
click at [679, 385] on body "上越傑森 登出 櫃檯作業 打帳單 帳單列表 掛單列表 營業儀表板 現金收支登錄 每日結帳 報表及分析 報表目錄 店家區間累計表 店家日報表 互助日報表 互助排…" at bounding box center [481, 395] width 963 height 790
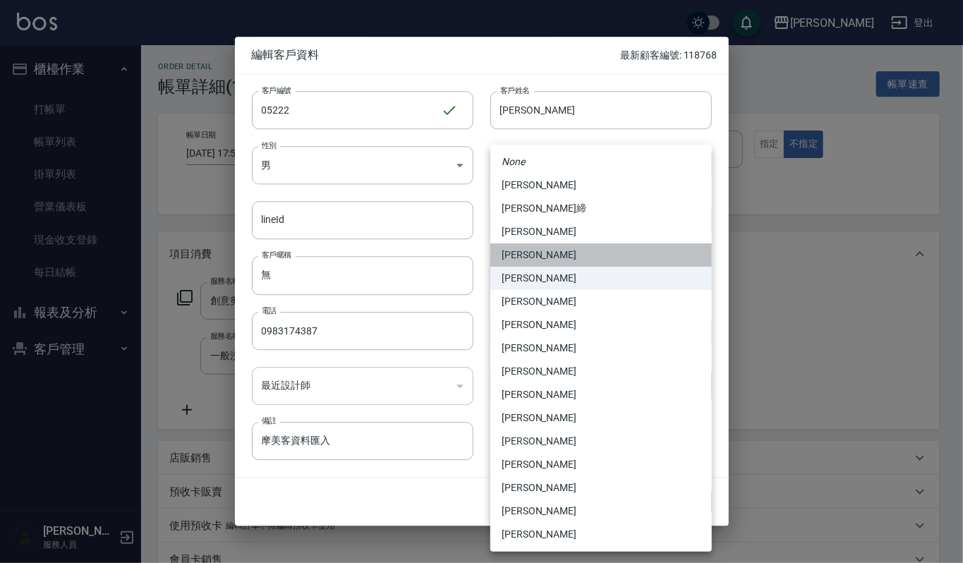
click at [565, 255] on li "蘇真儀" at bounding box center [601, 254] width 222 height 23
type input "1a8ac84b-7108-415a-85d0-6d6910ce8b7a"
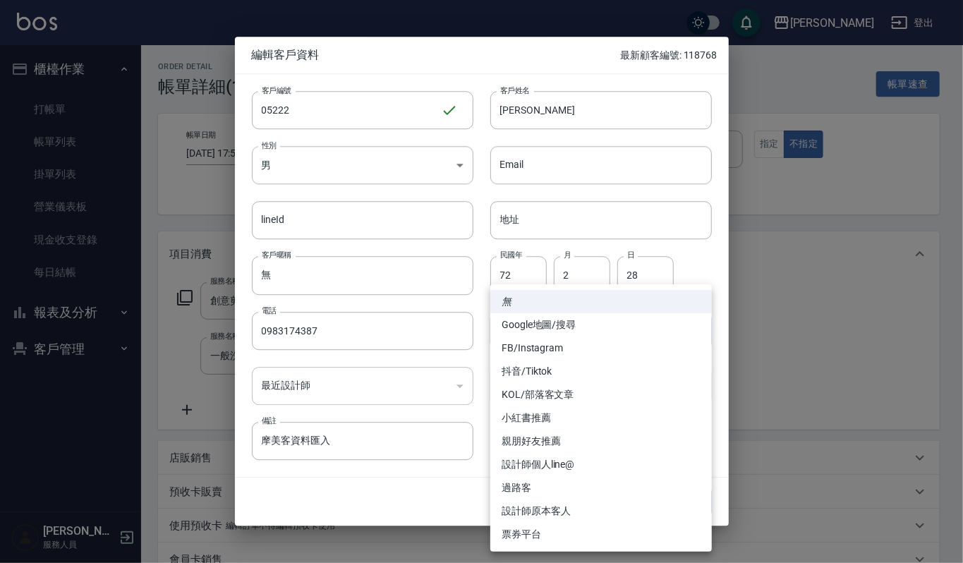
click at [599, 327] on body "上越傑森 登出 櫃檯作業 打帳單 帳單列表 掛單列表 營業儀表板 現金收支登錄 每日結帳 報表及分析 報表目錄 店家區間累計表 店家日報表 互助日報表 互助排…" at bounding box center [481, 395] width 963 height 790
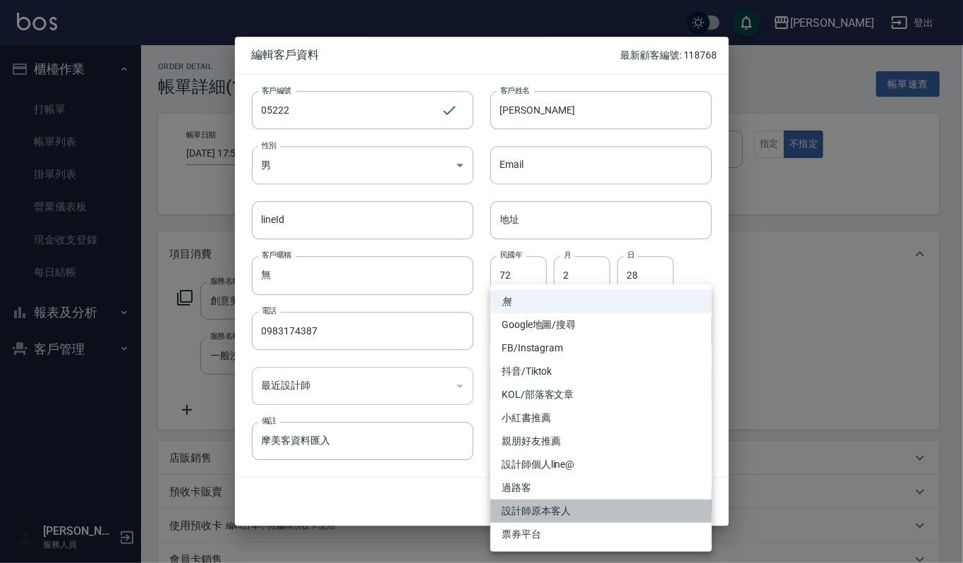
click at [557, 509] on li "設計師原本客人" at bounding box center [601, 510] width 222 height 23
type input "設計師原本客人"
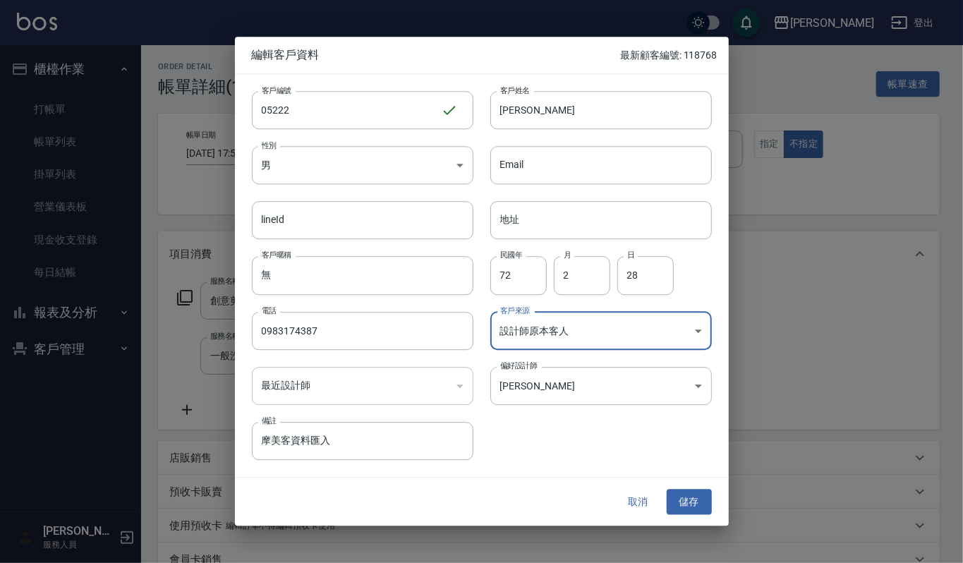
click at [570, 471] on div "客戶編號 05222 ​ 客戶編號 客戶姓名 丁浩 客戶姓名 性別 男 MALE 性別 Email Email lineId lineId 地址 地址 客戶暱…" at bounding box center [482, 275] width 494 height 403
drag, startPoint x: 746, startPoint y: 518, endPoint x: 726, endPoint y: 514, distance: 20.8
click at [746, 518] on div at bounding box center [481, 281] width 963 height 563
click at [698, 502] on button "儲存" at bounding box center [689, 502] width 45 height 26
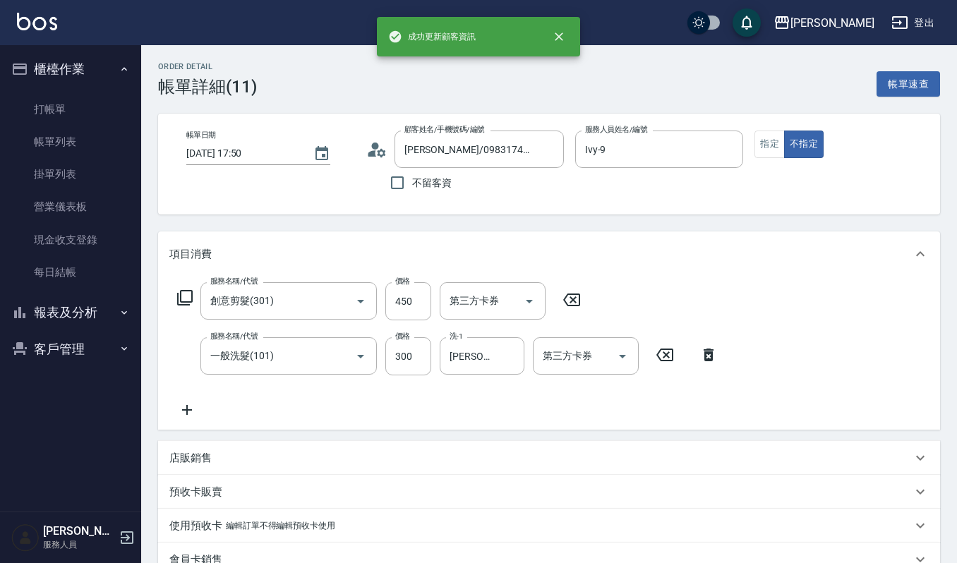
type input "丁浩/0983174387/05222"
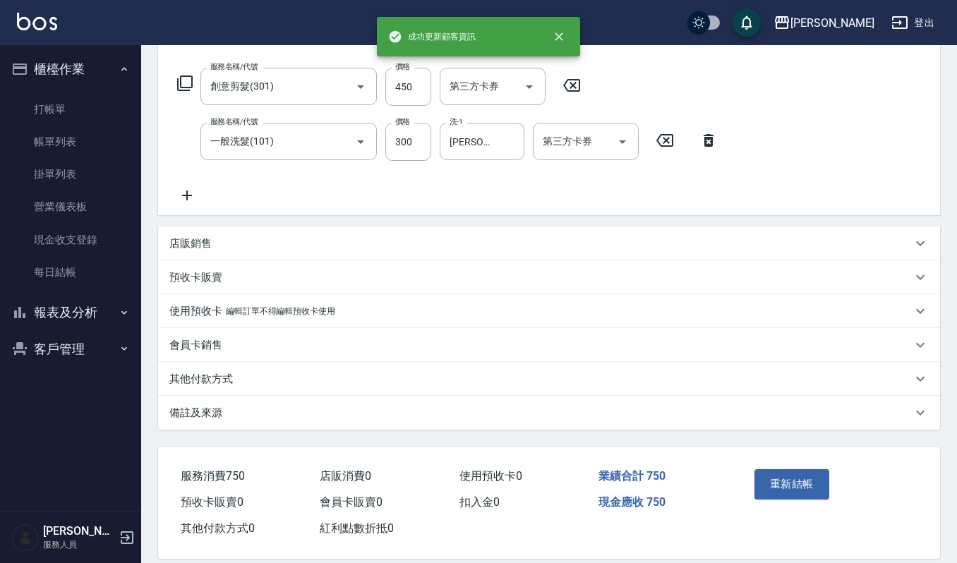
scroll to position [230, 0]
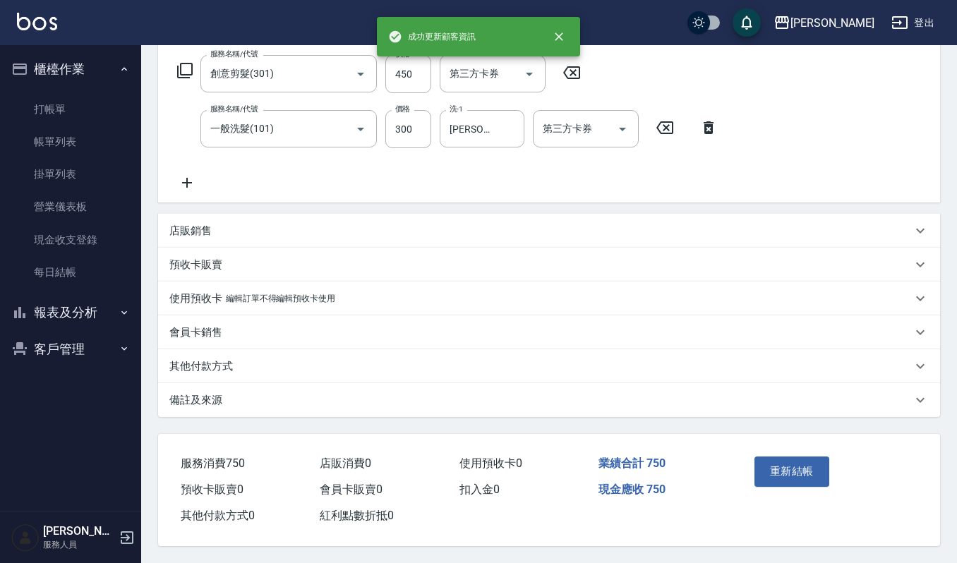
click at [746, 487] on div "重新結帳" at bounding box center [827, 481] width 191 height 95
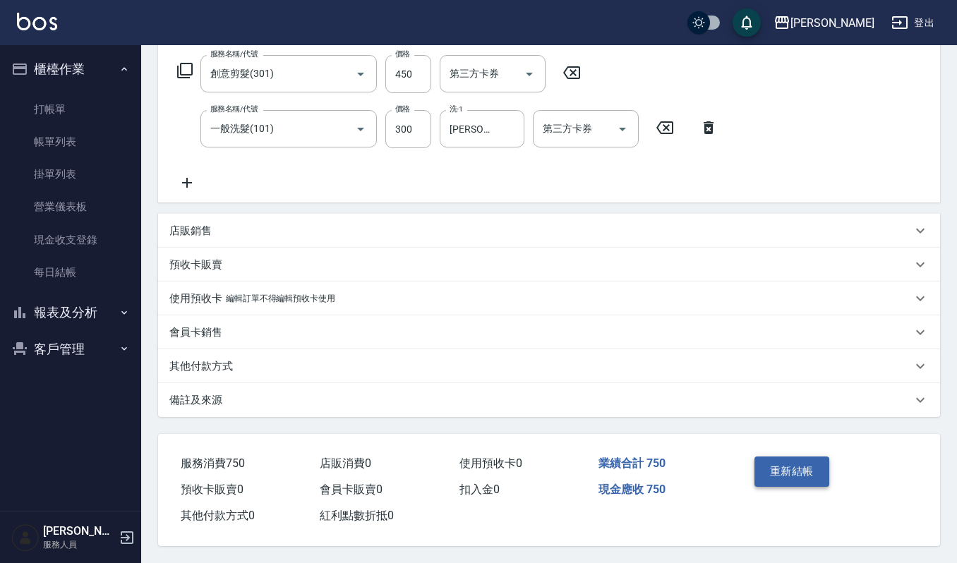
click at [777, 464] on button "重新結帳" at bounding box center [791, 471] width 75 height 30
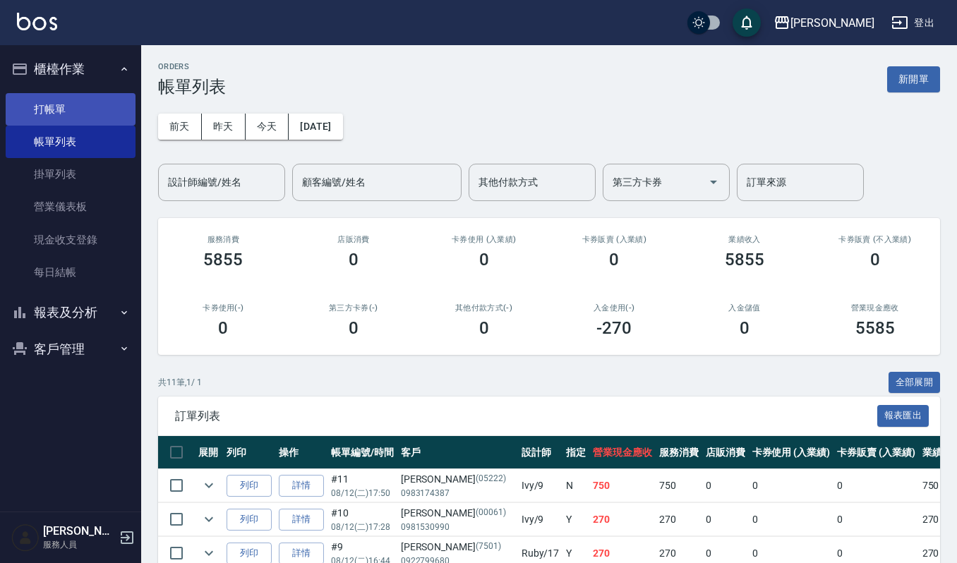
click at [43, 109] on link "打帳單" at bounding box center [71, 109] width 130 height 32
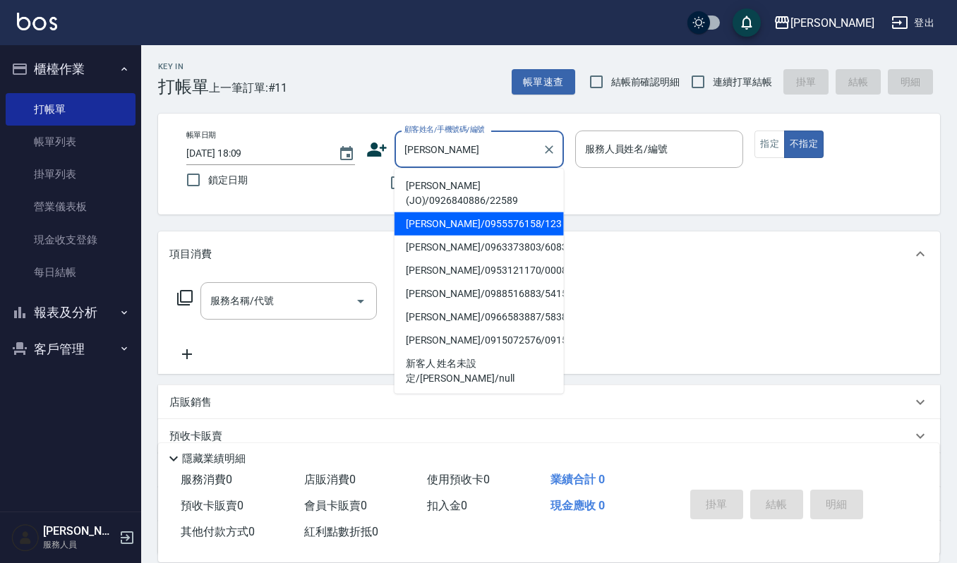
type input "吳麗卿/0955576158/123"
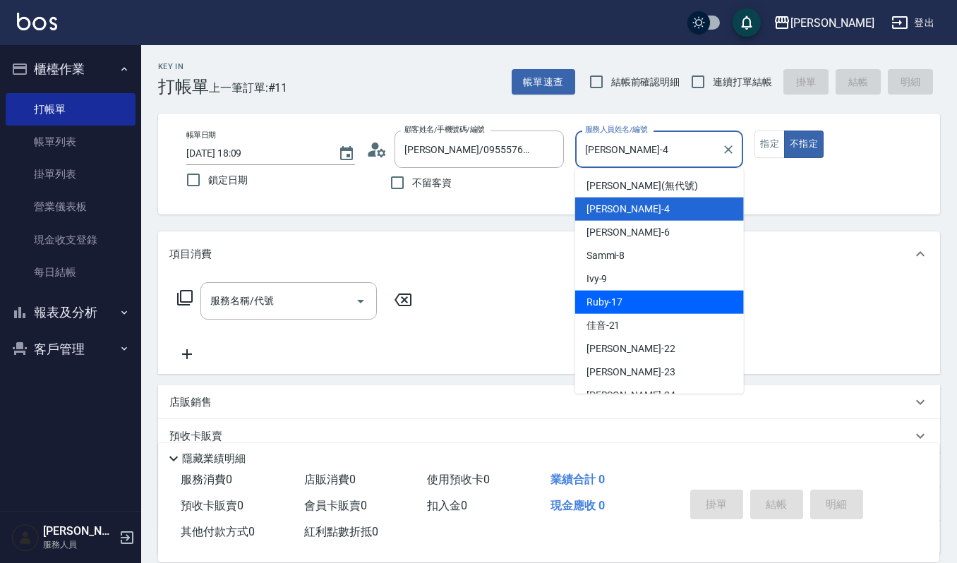
type input "Ruby-17"
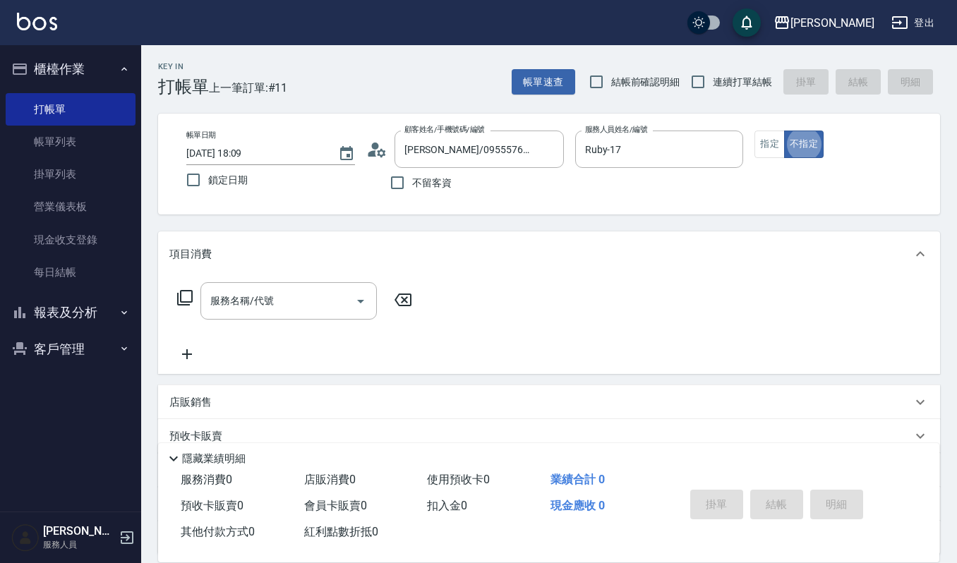
type button "false"
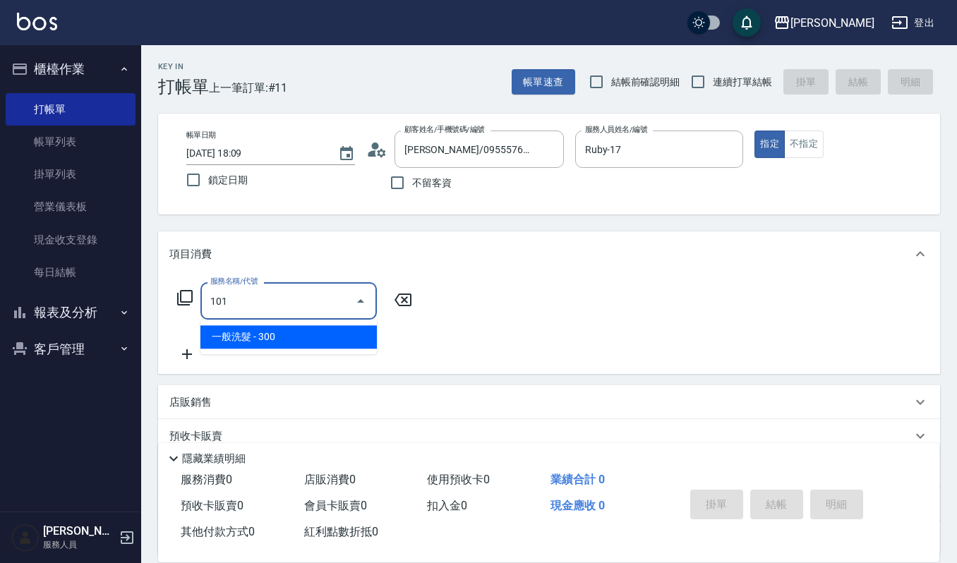
type input "一般洗髮(101)"
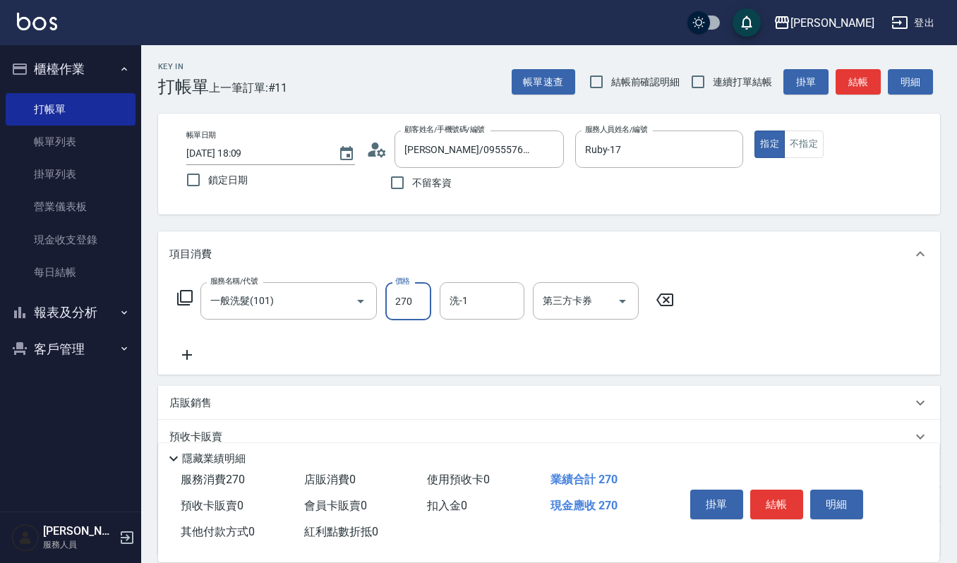
type input "270"
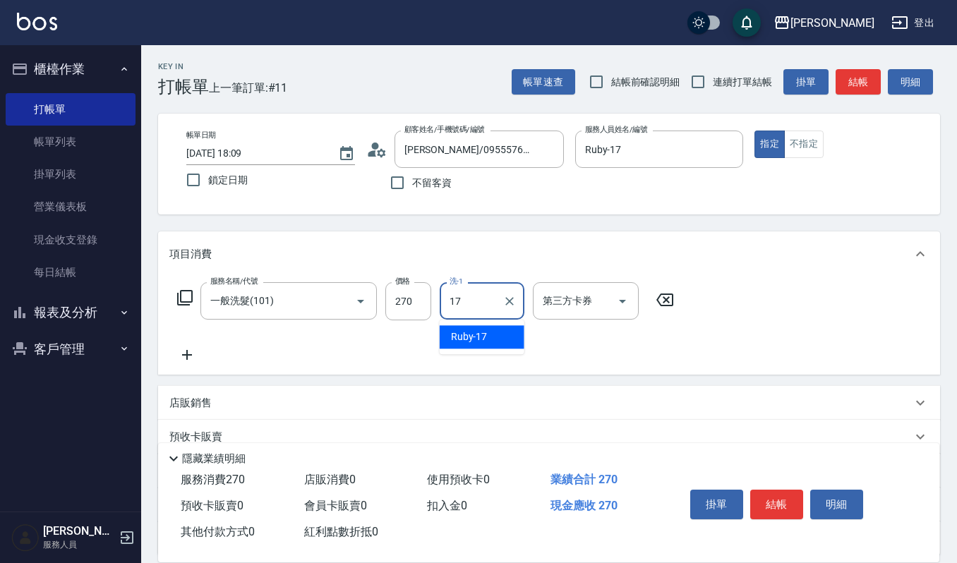
type input "Ruby-17"
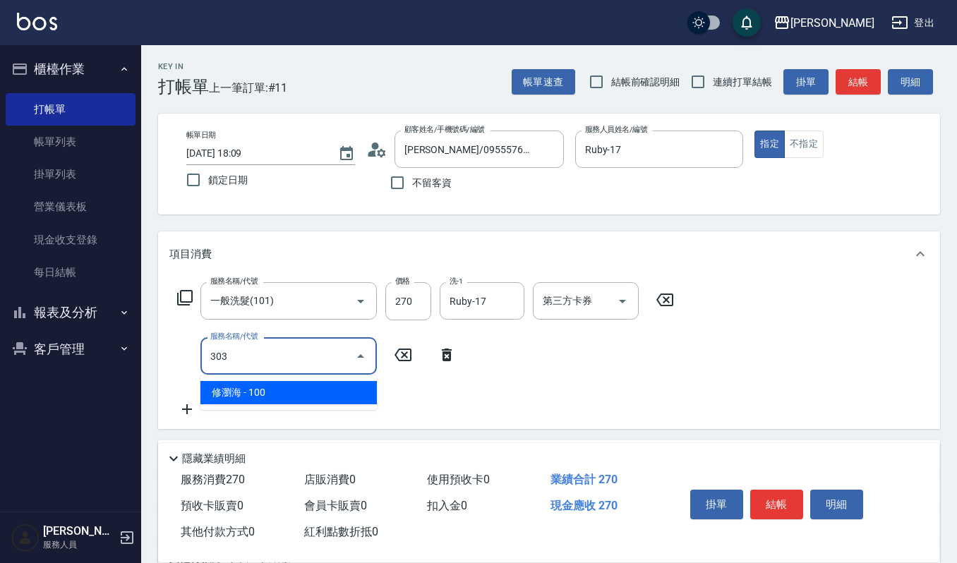
type input "修瀏海(303)"
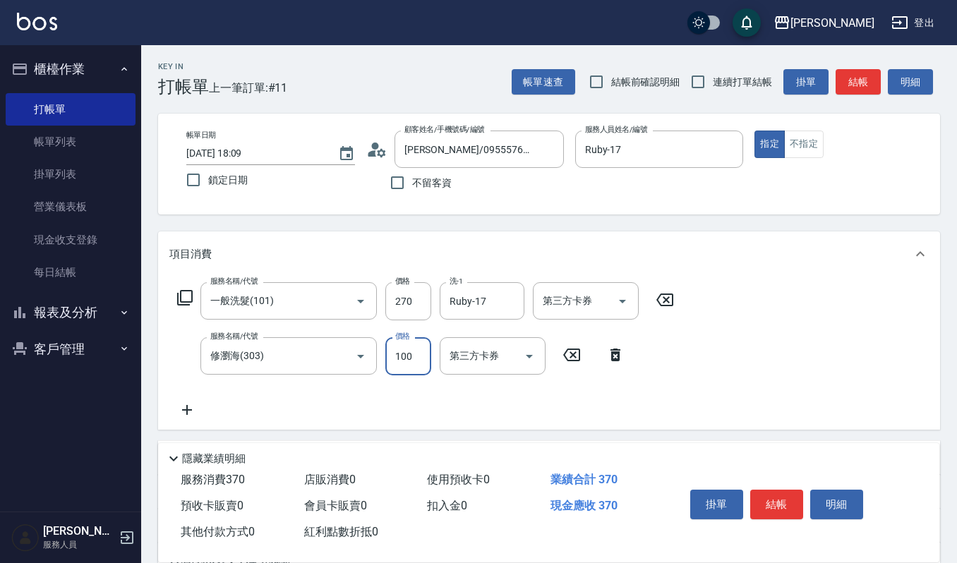
click at [779, 498] on button "結帳" at bounding box center [776, 505] width 53 height 30
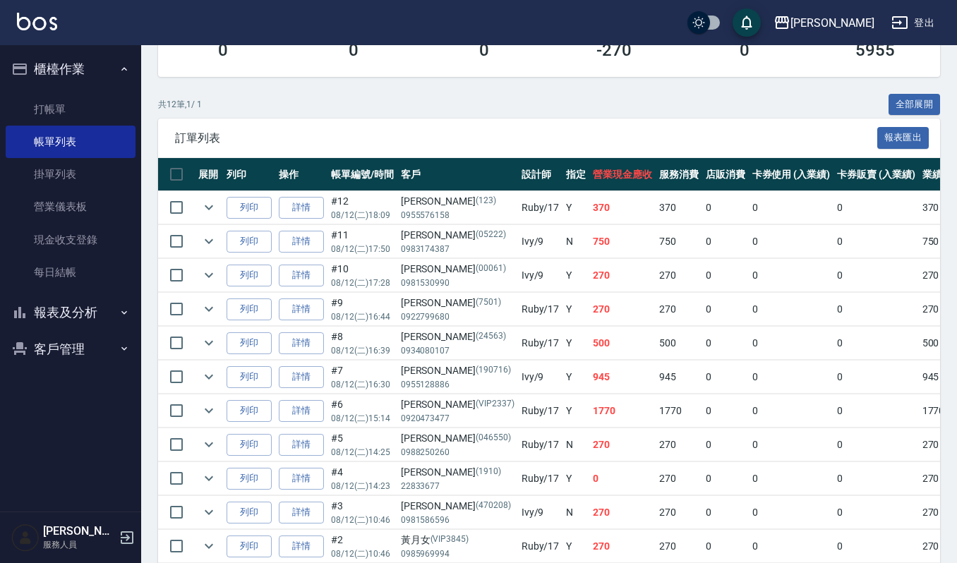
scroll to position [11, 0]
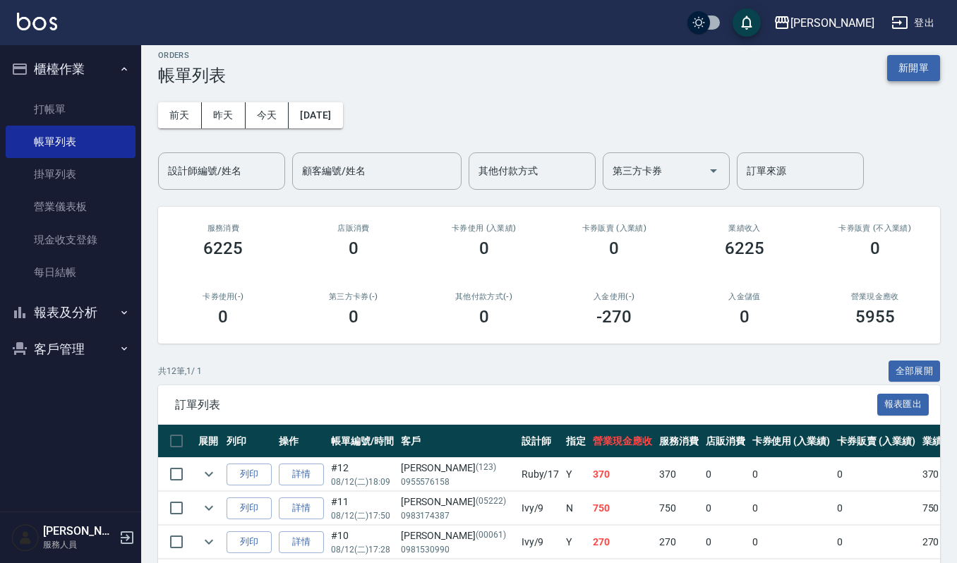
click at [909, 76] on button "新開單" at bounding box center [913, 68] width 53 height 26
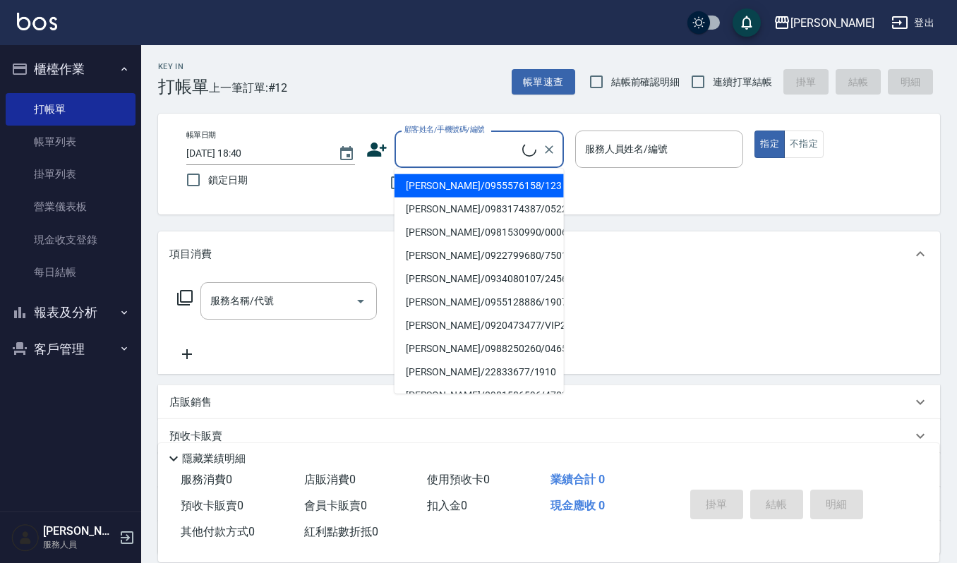
click at [459, 139] on input "顧客姓名/手機號碼/編號" at bounding box center [461, 149] width 121 height 25
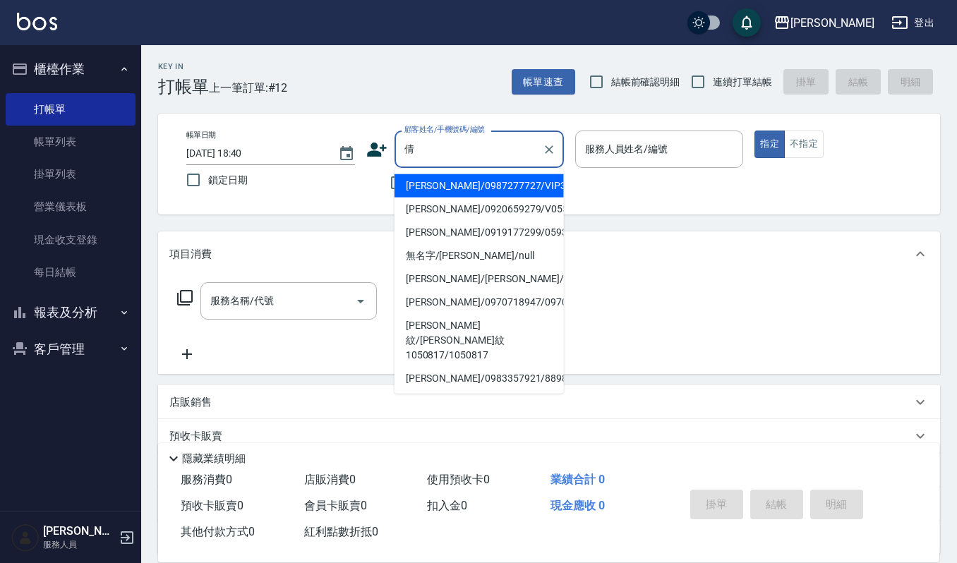
click at [470, 184] on li "林倩芸/0987277727/VIP3116" at bounding box center [478, 185] width 169 height 23
type input "林倩芸/0987277727/VIP3116"
type input "Ruby-17"
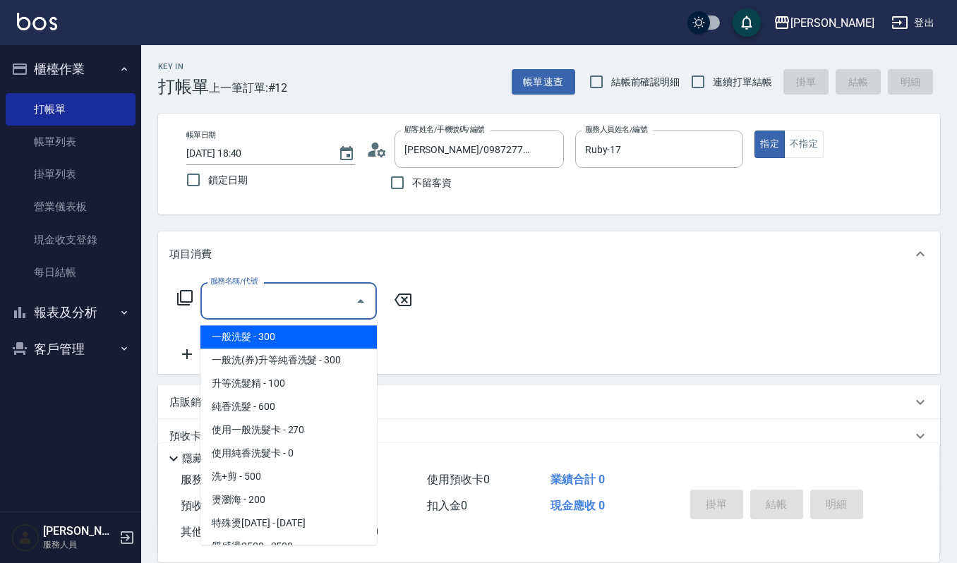
click at [277, 305] on input "服務名稱/代號" at bounding box center [278, 301] width 142 height 25
type input "5"
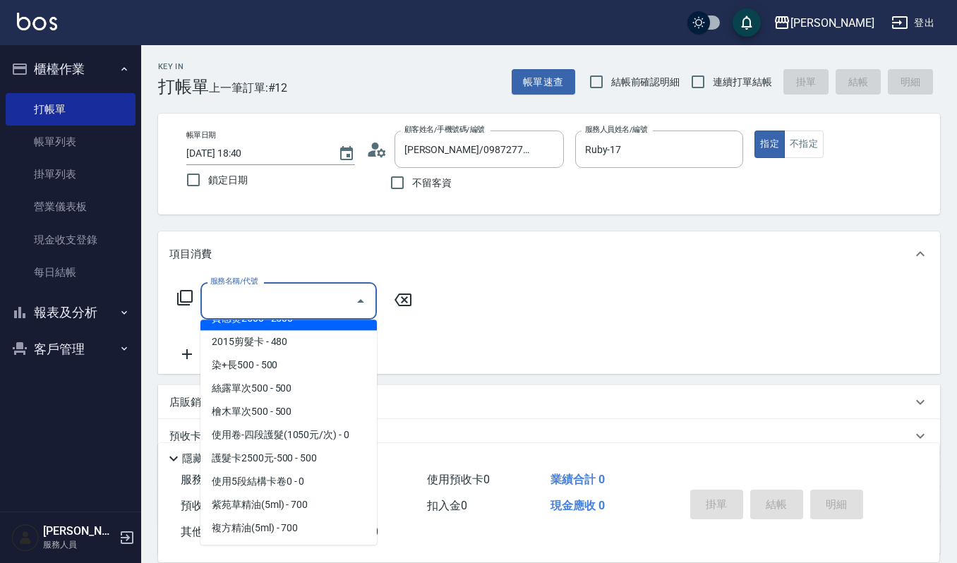
scroll to position [6, 0]
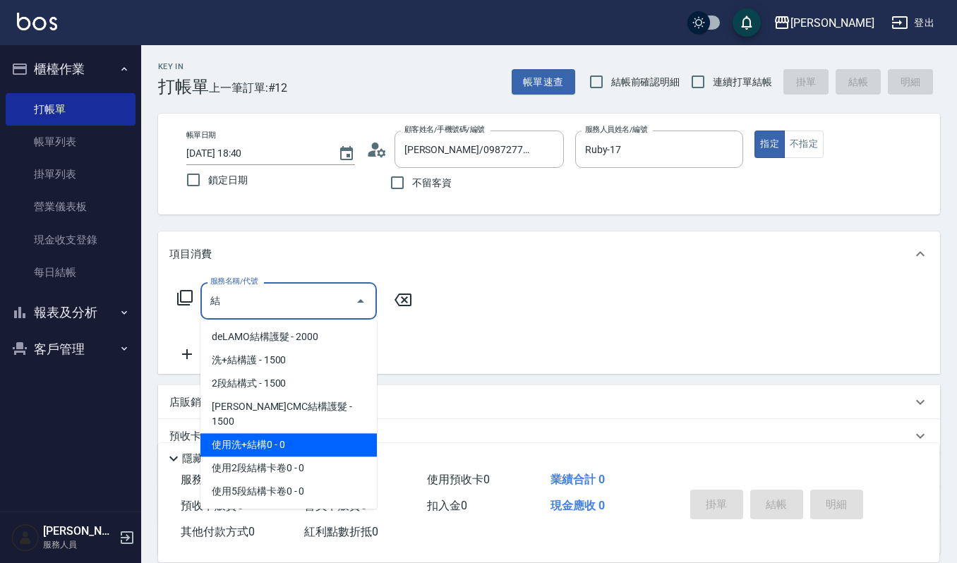
click at [283, 433] on span "使用洗+結構0 - 0" at bounding box center [288, 444] width 176 height 23
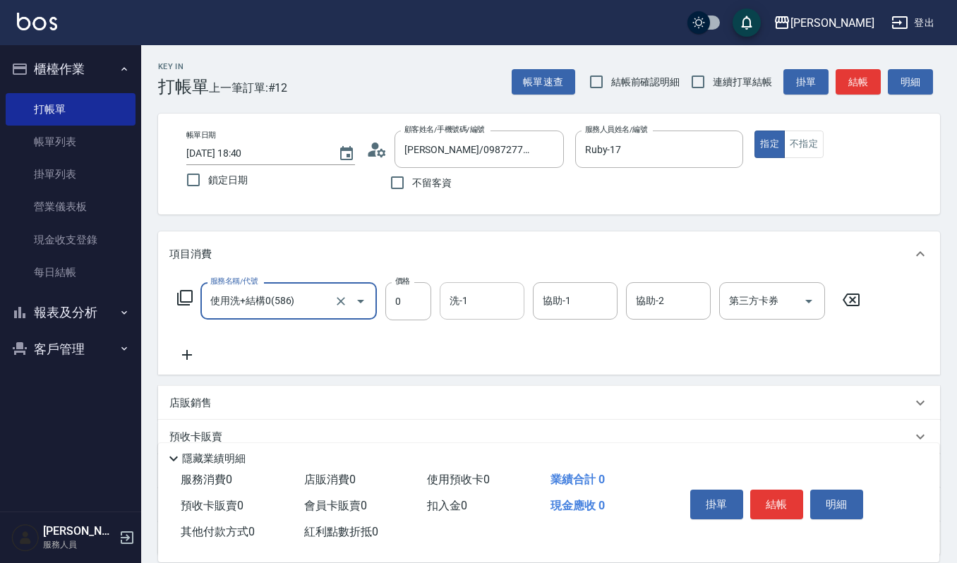
type input "使用洗+結構0(586)"
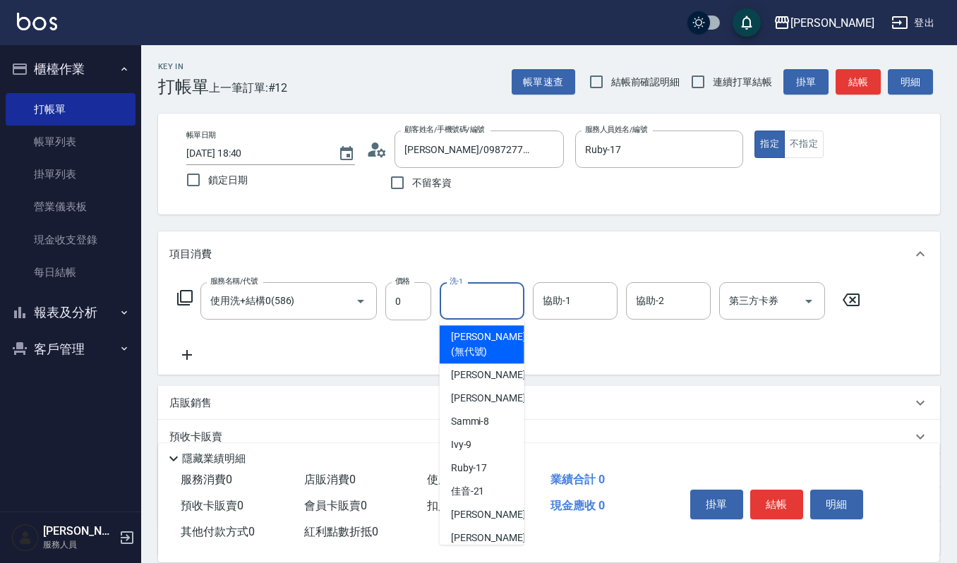
click at [471, 301] on input "洗-1" at bounding box center [482, 301] width 72 height 25
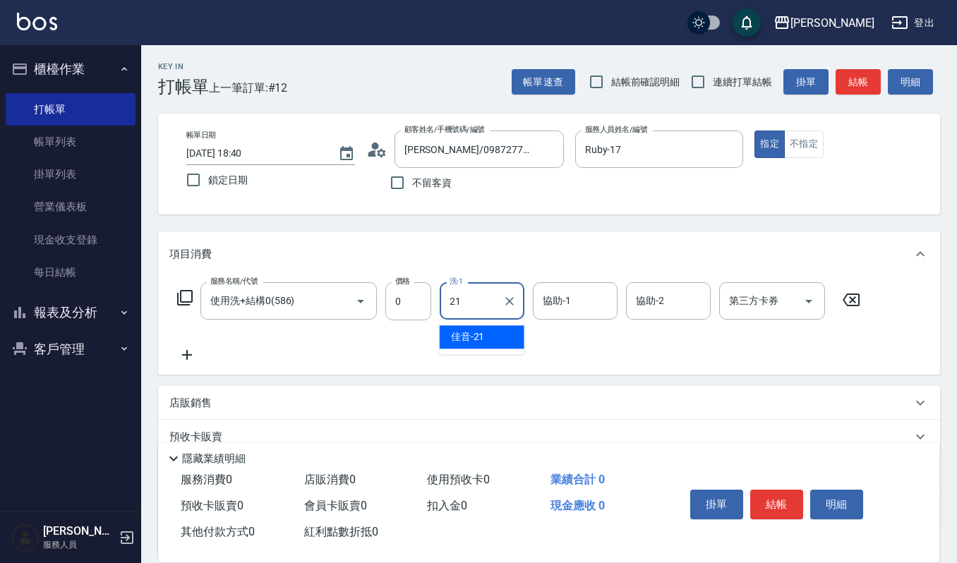
type input "佳音-21"
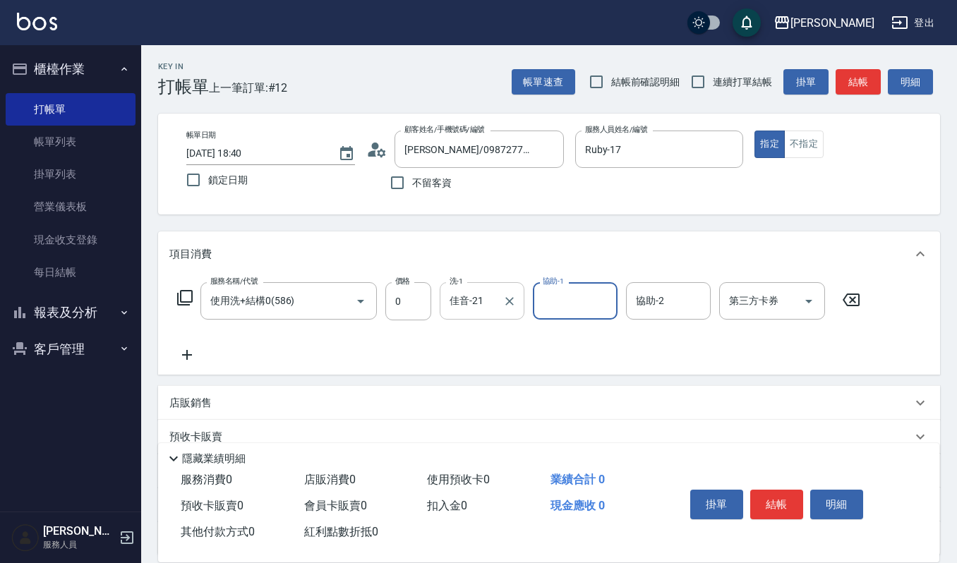
click at [514, 300] on icon "Clear" at bounding box center [509, 301] width 14 height 14
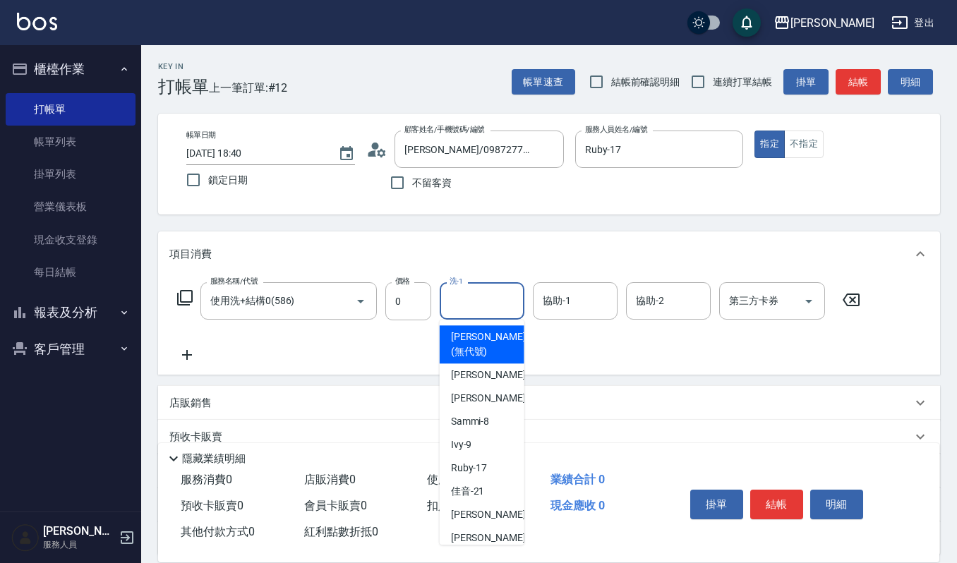
drag, startPoint x: 491, startPoint y: 305, endPoint x: 473, endPoint y: 283, distance: 29.1
click at [489, 305] on input "洗-1" at bounding box center [482, 301] width 72 height 25
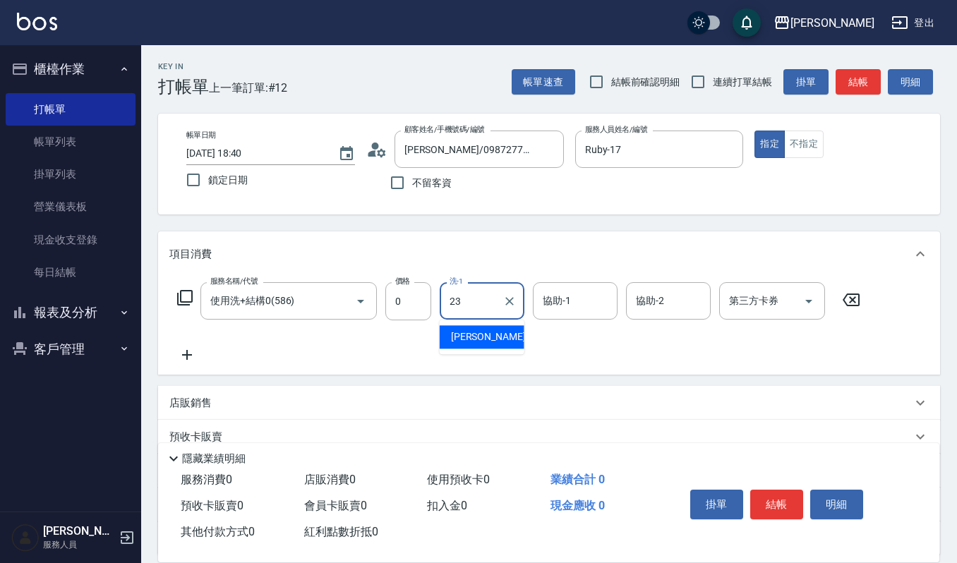
type input "郁涵-23"
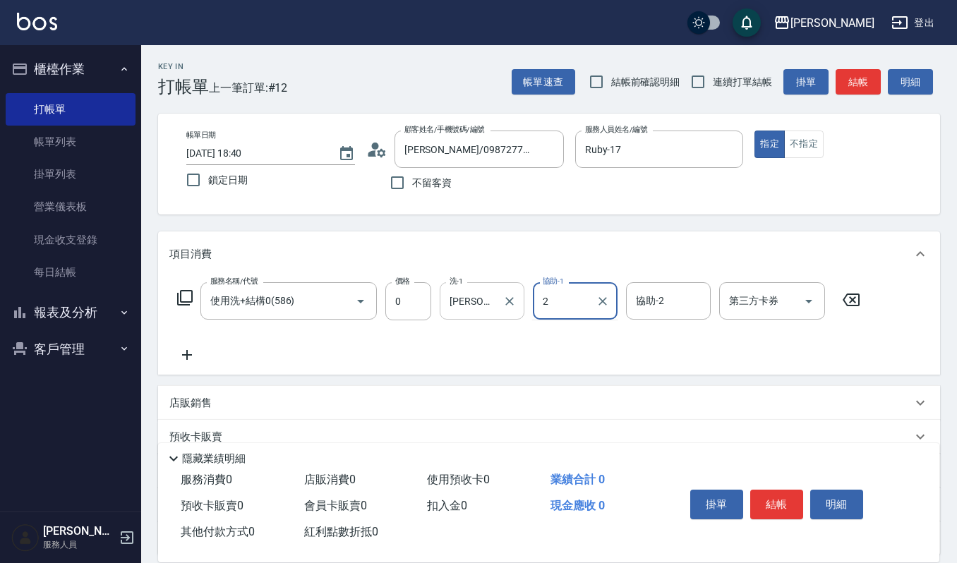
type input "2"
click at [563, 316] on div "協助-1" at bounding box center [575, 300] width 85 height 37
type input "郁涵-23"
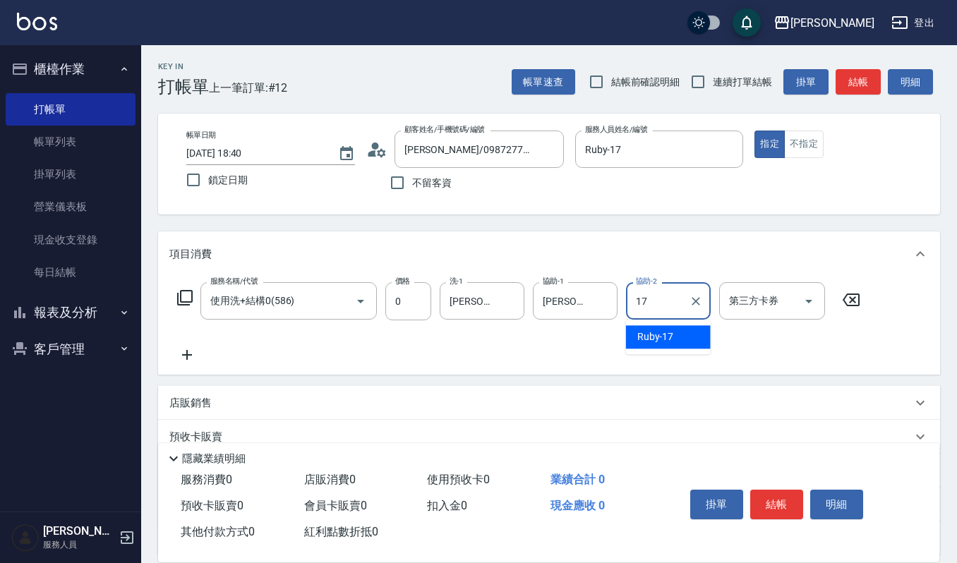
type input "Ruby-17"
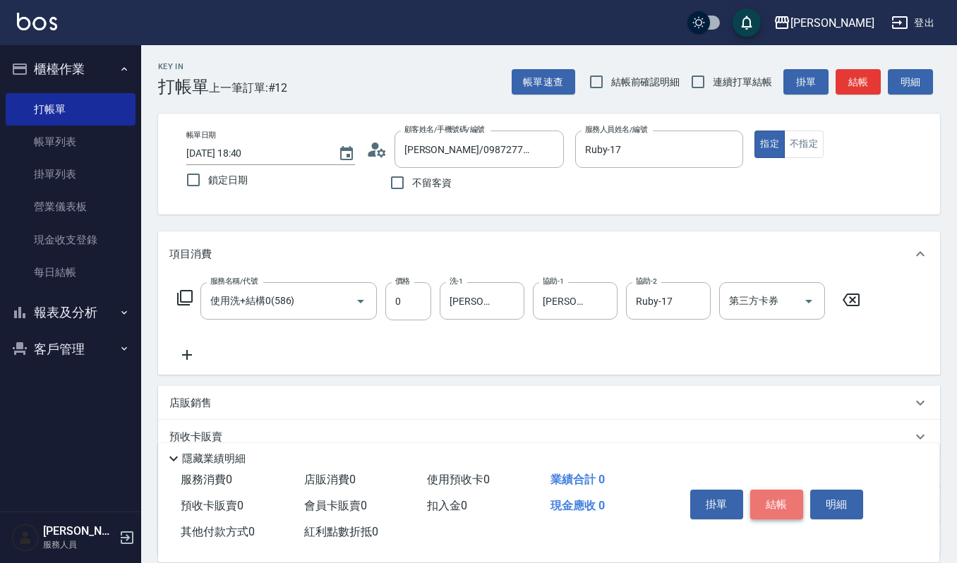
click at [776, 492] on button "結帳" at bounding box center [776, 505] width 53 height 30
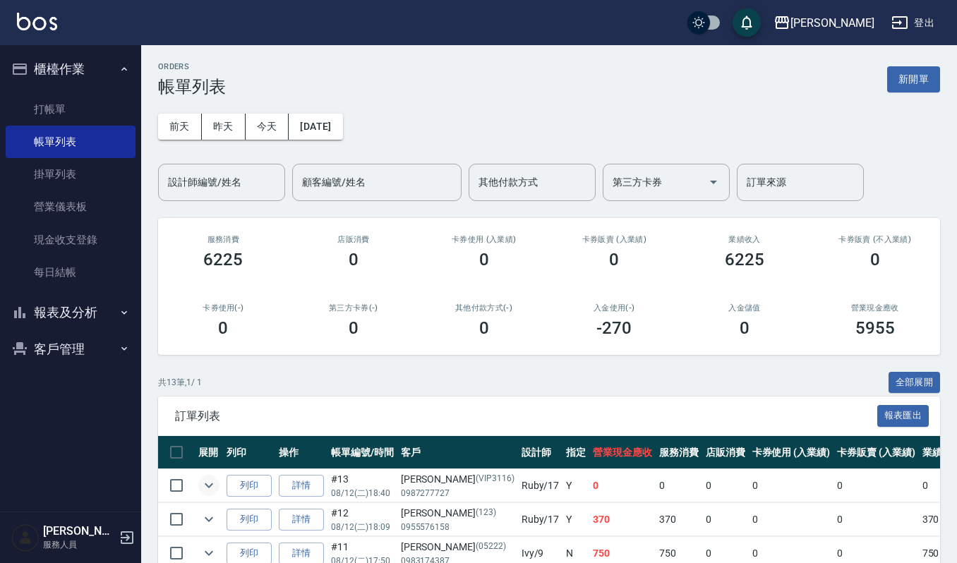
click at [212, 490] on icon "expand row" at bounding box center [208, 485] width 17 height 17
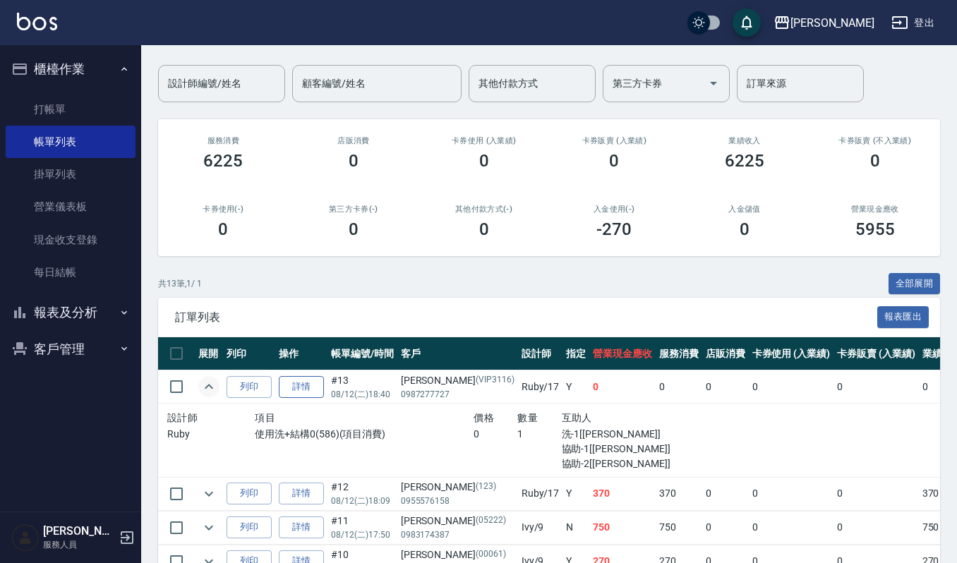
scroll to position [94, 0]
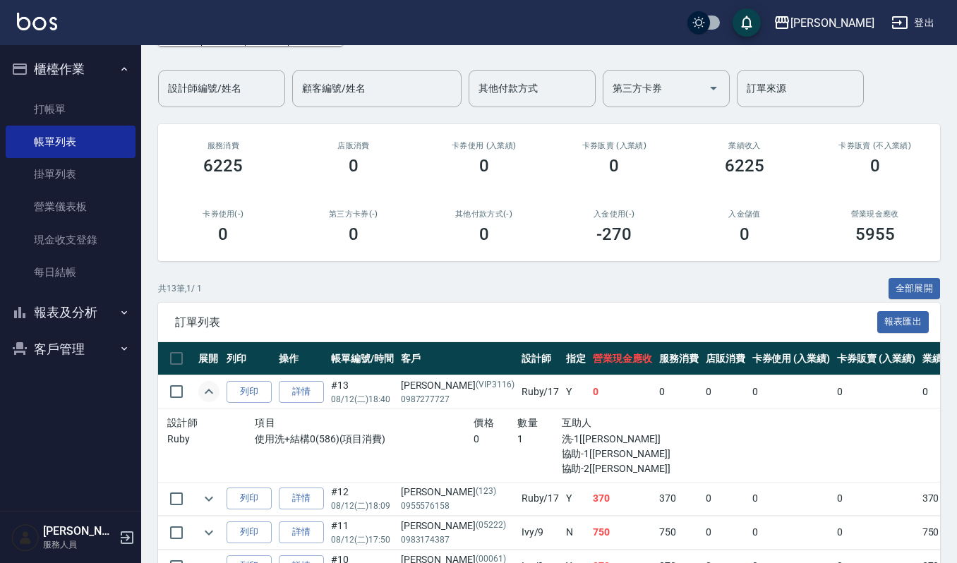
click at [210, 406] on td at bounding box center [209, 391] width 28 height 33
click at [212, 399] on icon "expand row" at bounding box center [208, 391] width 17 height 17
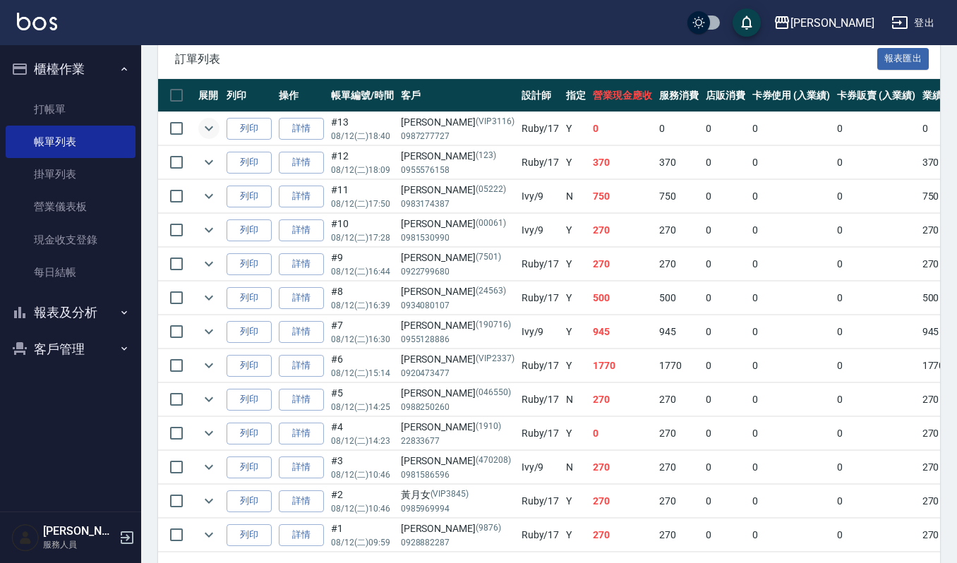
scroll to position [327, 0]
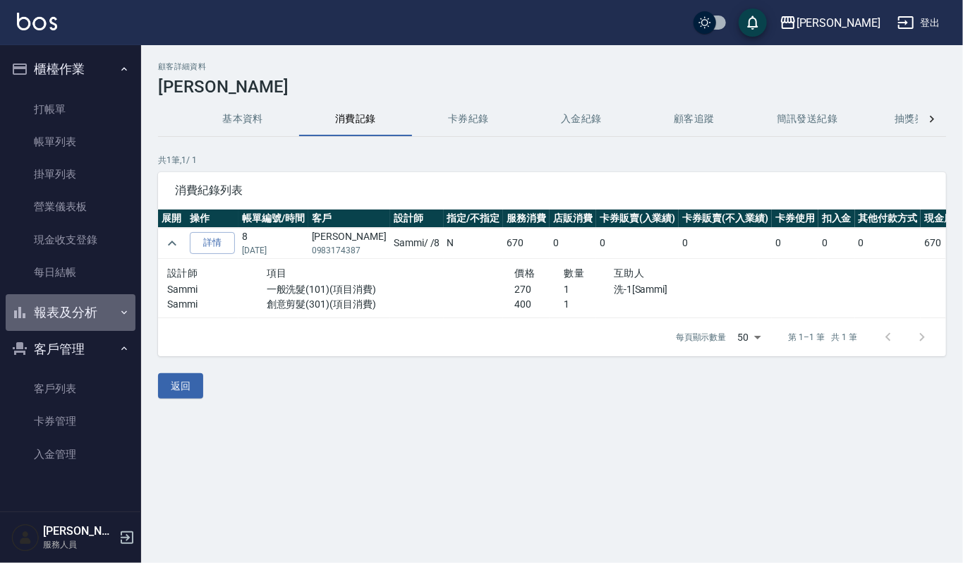
click at [95, 317] on button "報表及分析" at bounding box center [71, 312] width 130 height 37
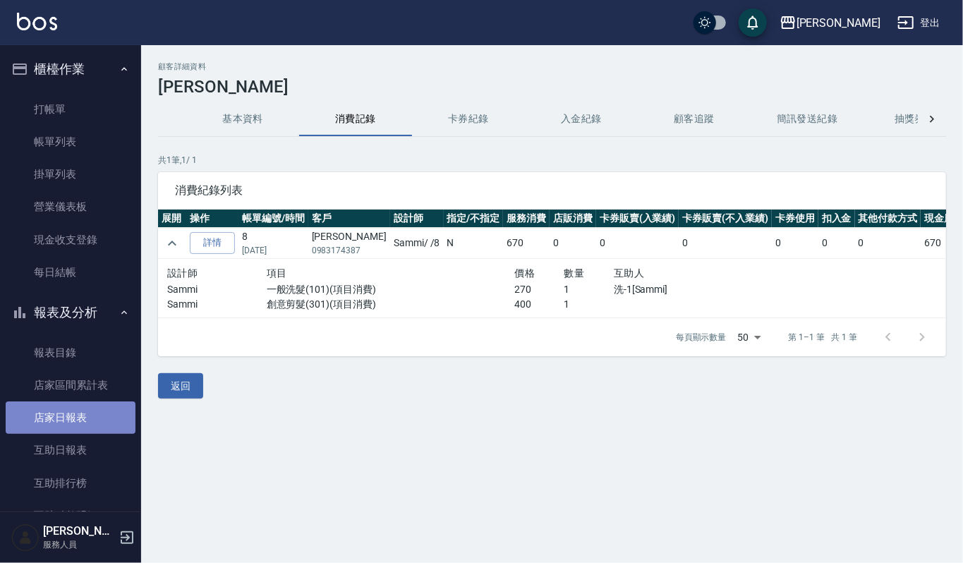
click at [106, 429] on link "店家日報表" at bounding box center [71, 417] width 130 height 32
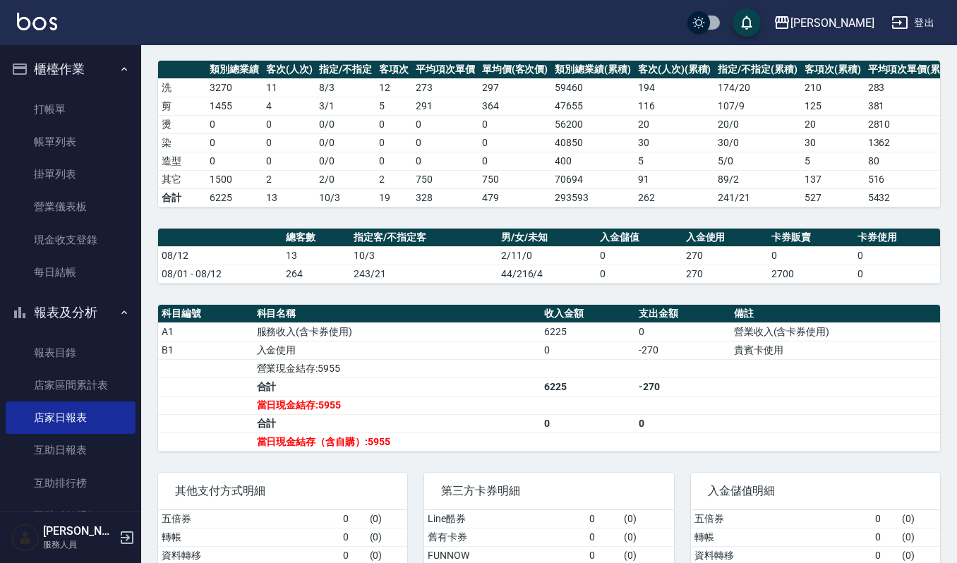
scroll to position [188, 0]
